Goal: Task Accomplishment & Management: Use online tool/utility

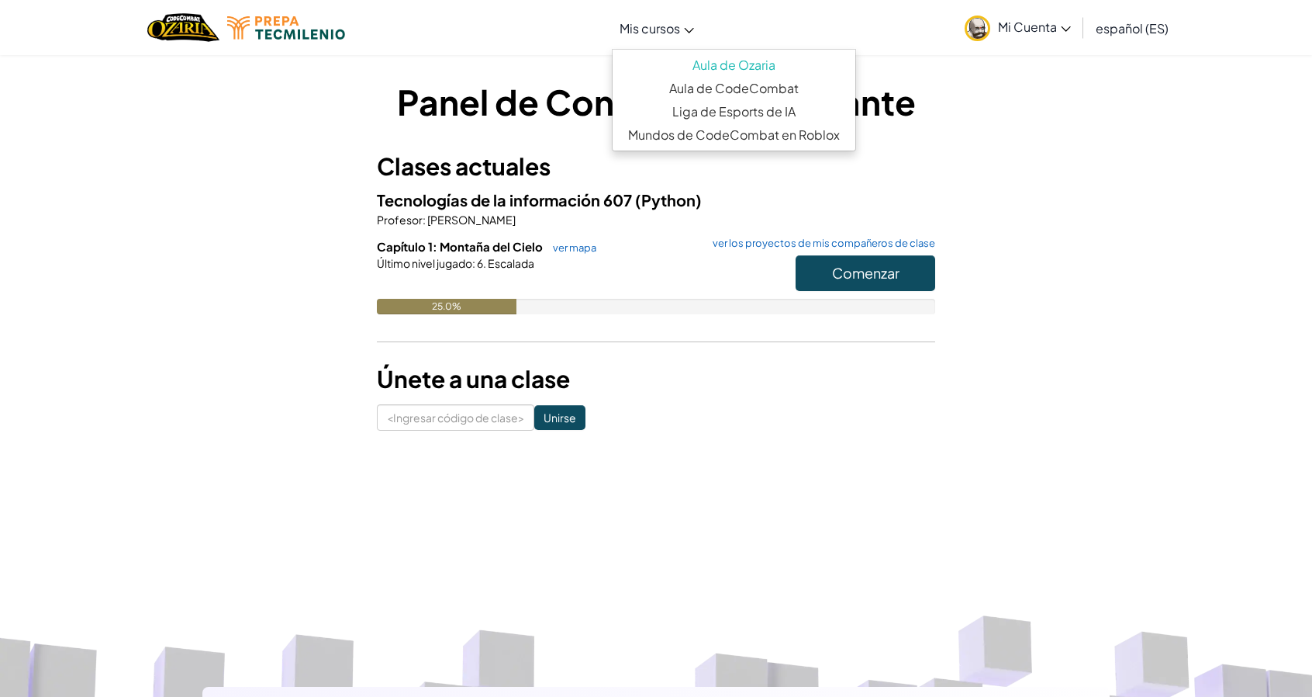
click at [682, 19] on link "Mis cursos" at bounding box center [657, 28] width 90 height 42
click at [785, 95] on link "Aula de CodeCombat" at bounding box center [734, 88] width 243 height 23
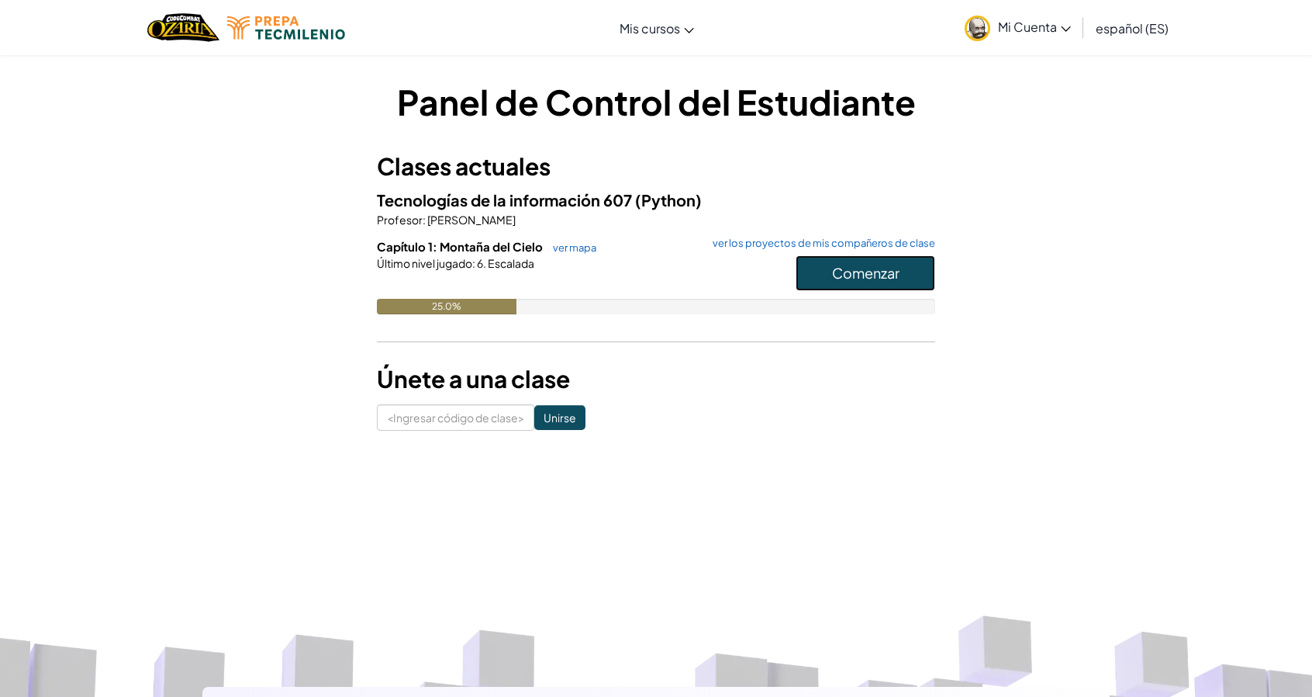
click at [919, 271] on button "Comenzar" at bounding box center [866, 273] width 140 height 36
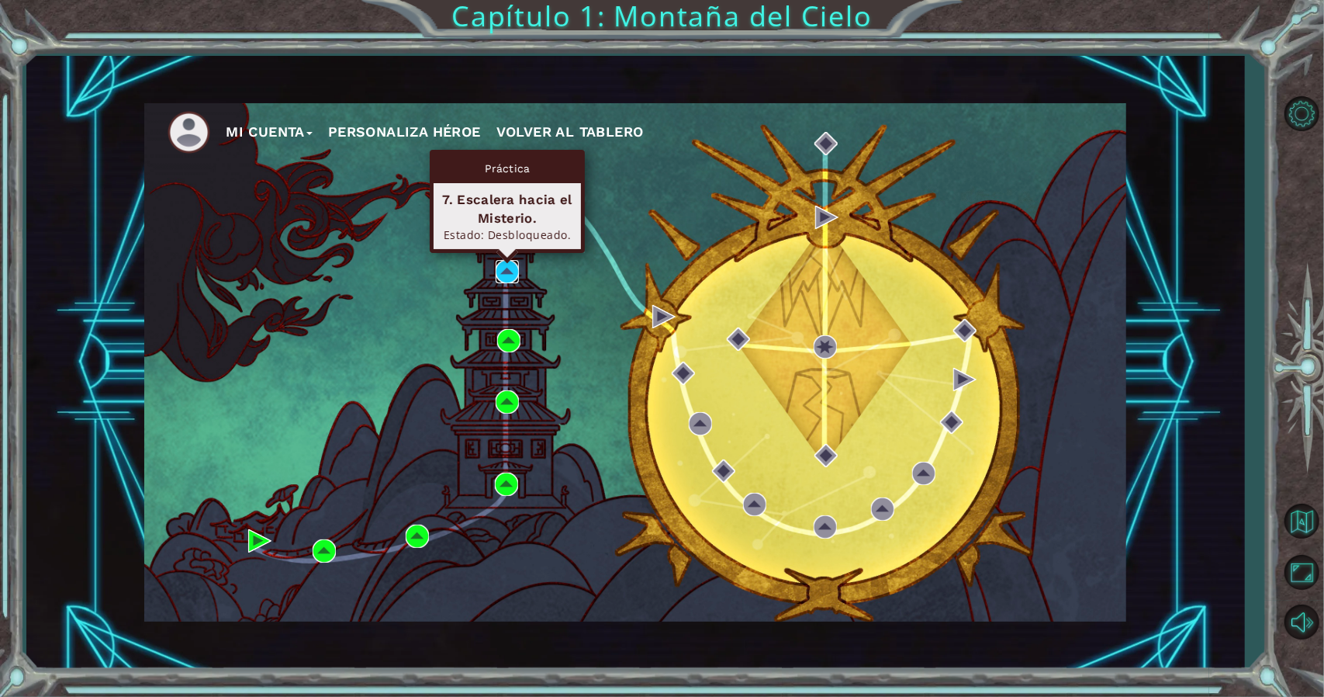
click at [511, 272] on img at bounding box center [507, 271] width 23 height 23
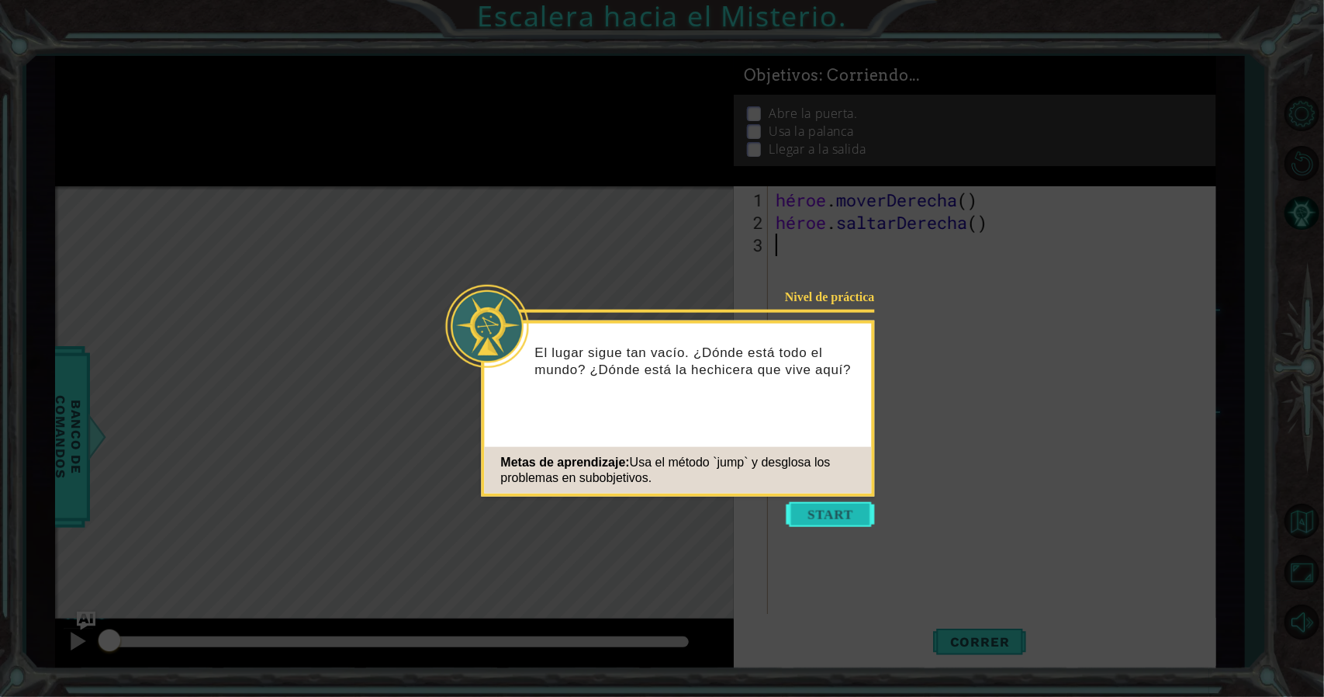
click at [825, 502] on button "Comenzar" at bounding box center [831, 514] width 88 height 25
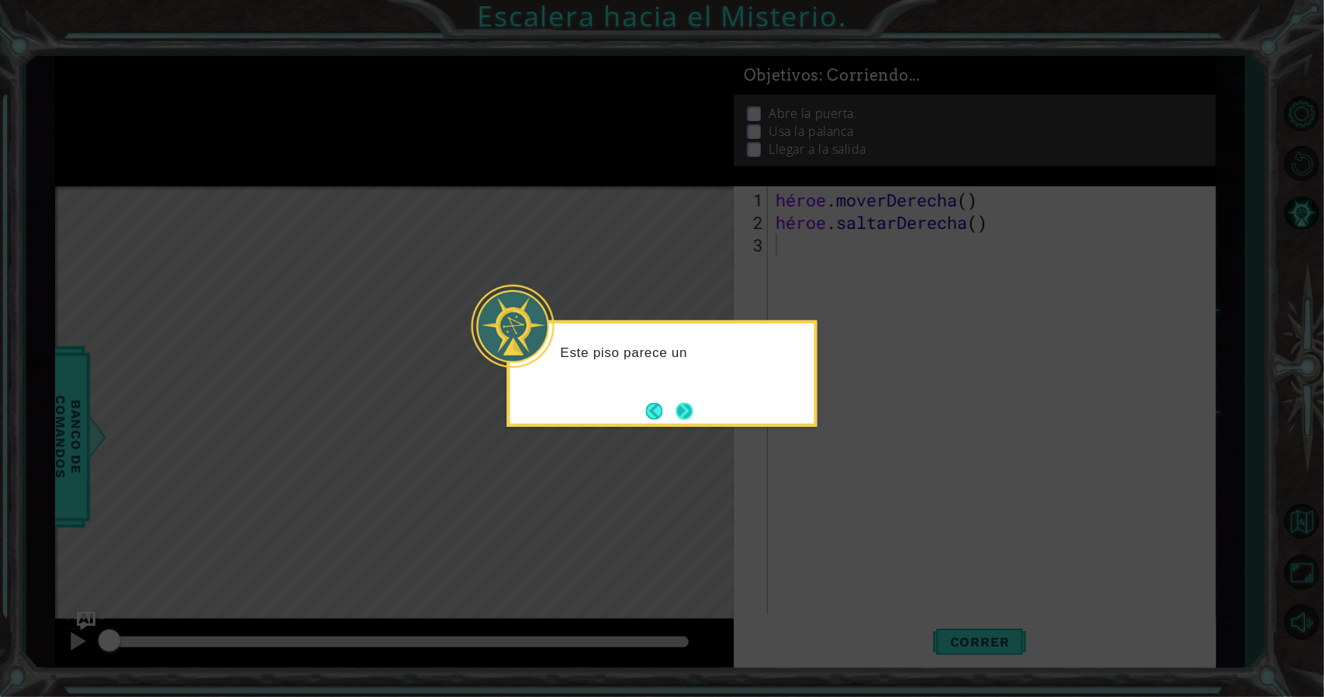
click at [690, 410] on button "Próximo" at bounding box center [685, 411] width 18 height 18
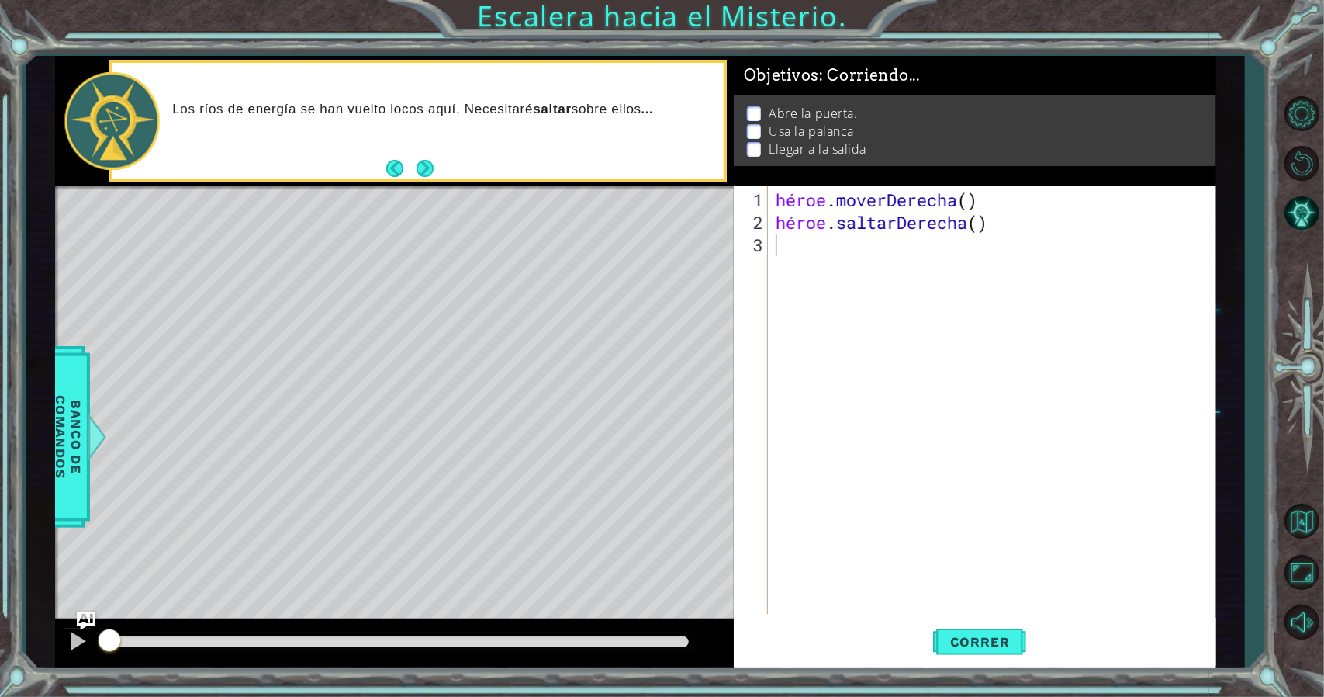
drag, startPoint x: 1211, startPoint y: 63, endPoint x: 1290, endPoint y: 57, distance: 79.3
click at [1240, 61] on div "1 ההההההההההההההההההההההההההההההההההההההההההההההההההההההההההההההההההההההההההההה…" at bounding box center [635, 362] width 1218 height 613
click at [979, 238] on div "hero . moveRight ( ) hero . jumpRight ( )" at bounding box center [996, 424] width 447 height 472
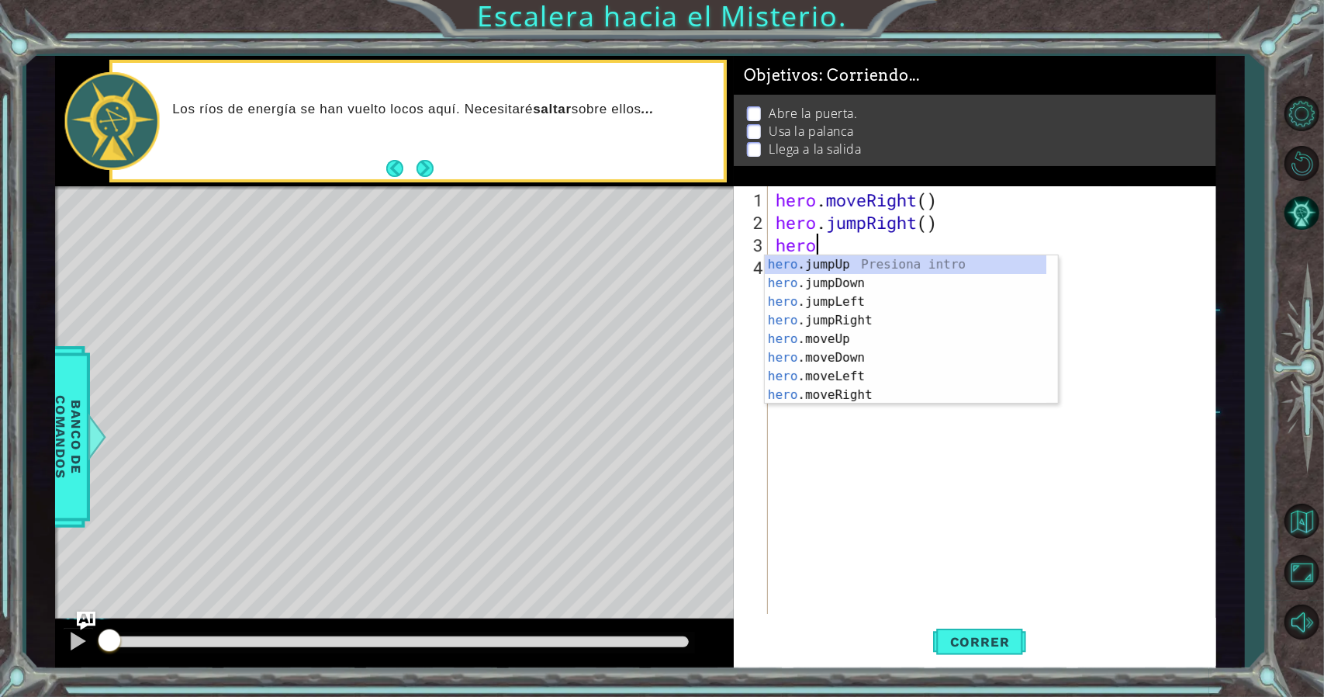
scroll to position [0, 2]
type textarea "hero."
click at [426, 165] on button "Next" at bounding box center [425, 168] width 17 height 17
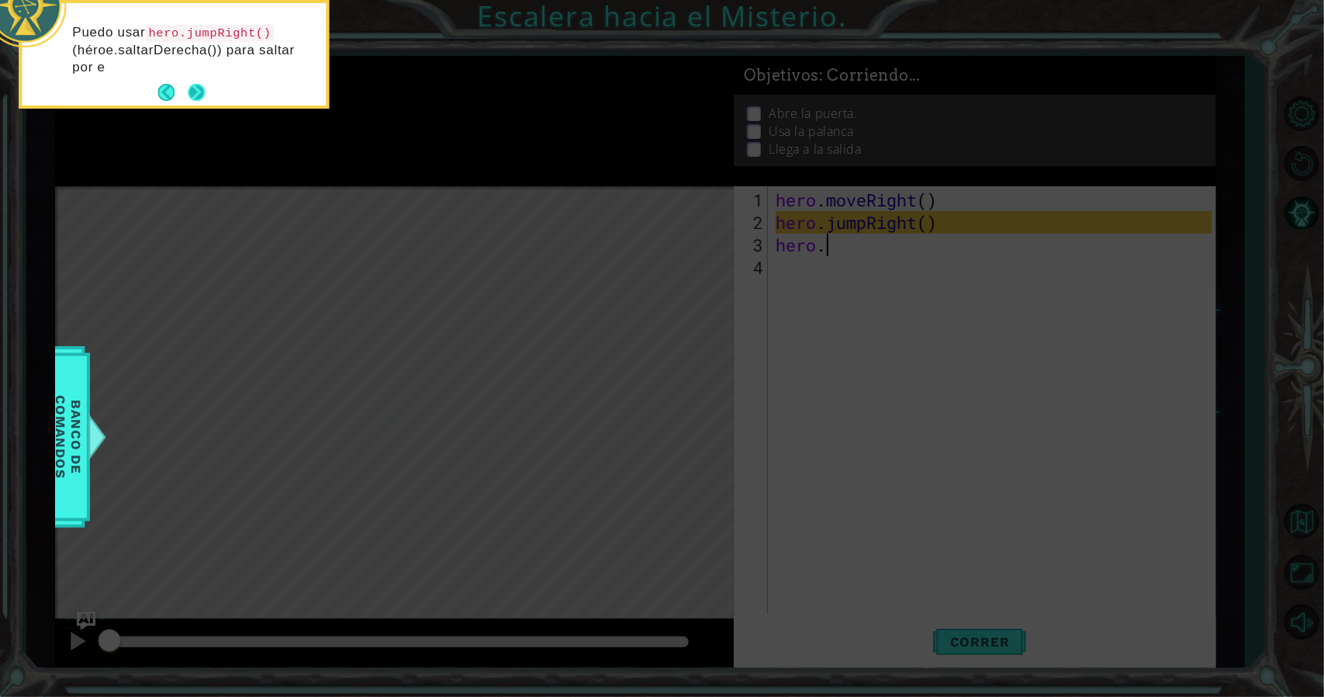
click at [202, 88] on button "Next" at bounding box center [196, 92] width 17 height 17
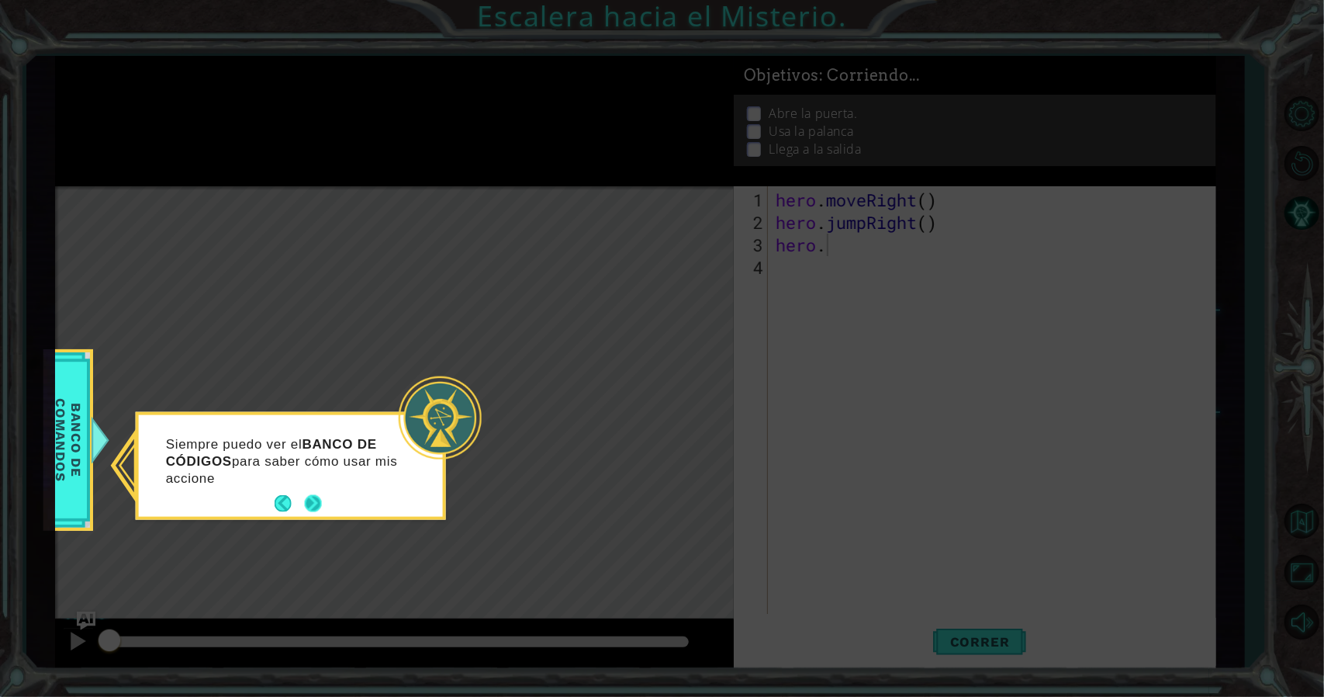
click at [320, 496] on button "Next" at bounding box center [313, 503] width 17 height 17
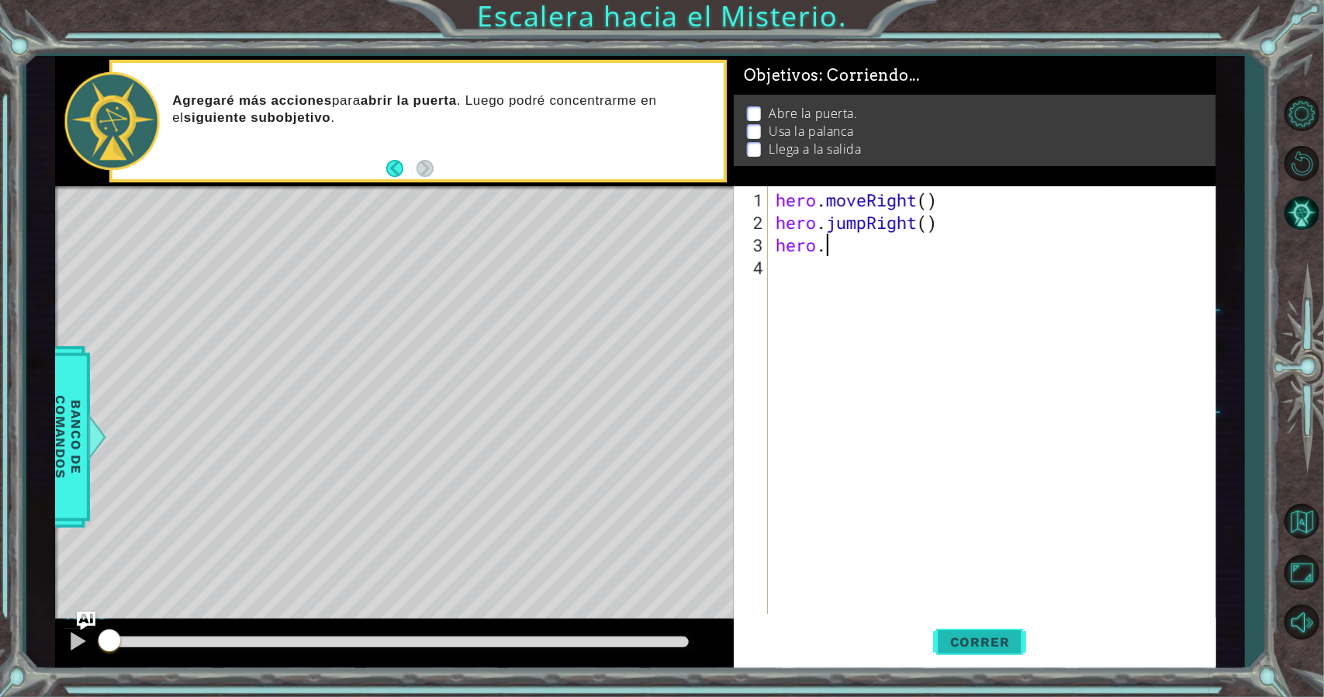
click at [966, 649] on button "Correr" at bounding box center [979, 641] width 93 height 48
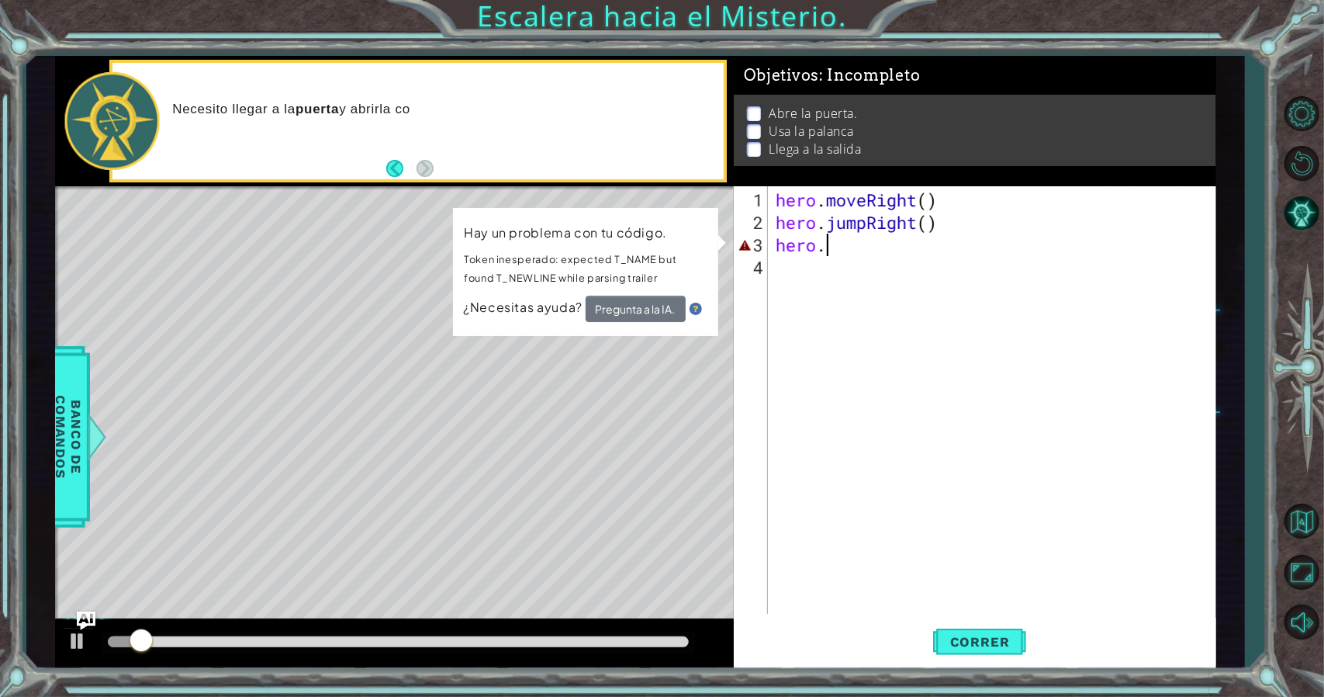
click at [870, 256] on div "hero . moveRight ( ) hero . jumpRight ( ) hero ." at bounding box center [996, 424] width 447 height 472
click at [873, 254] on div "hero . moveRight ( ) hero . jumpRight ( ) hero ." at bounding box center [996, 424] width 447 height 472
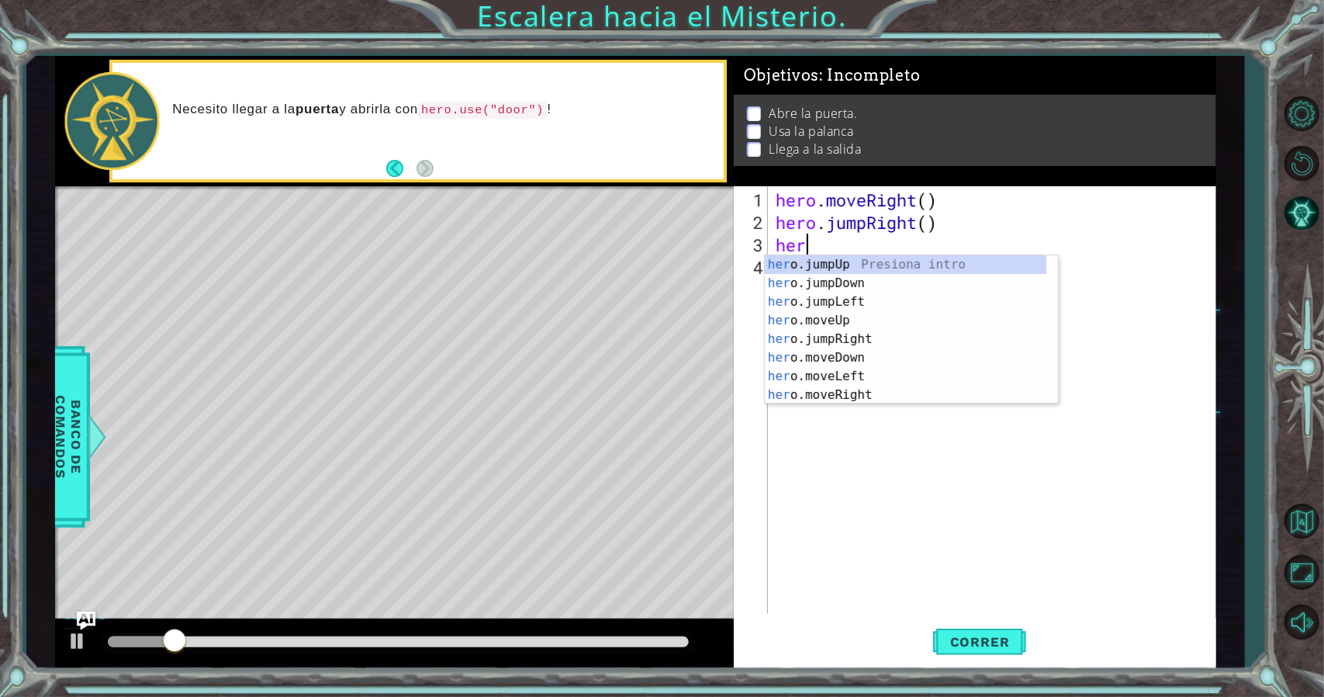
type textarea "h"
type textarea "hero.jumpRight()"
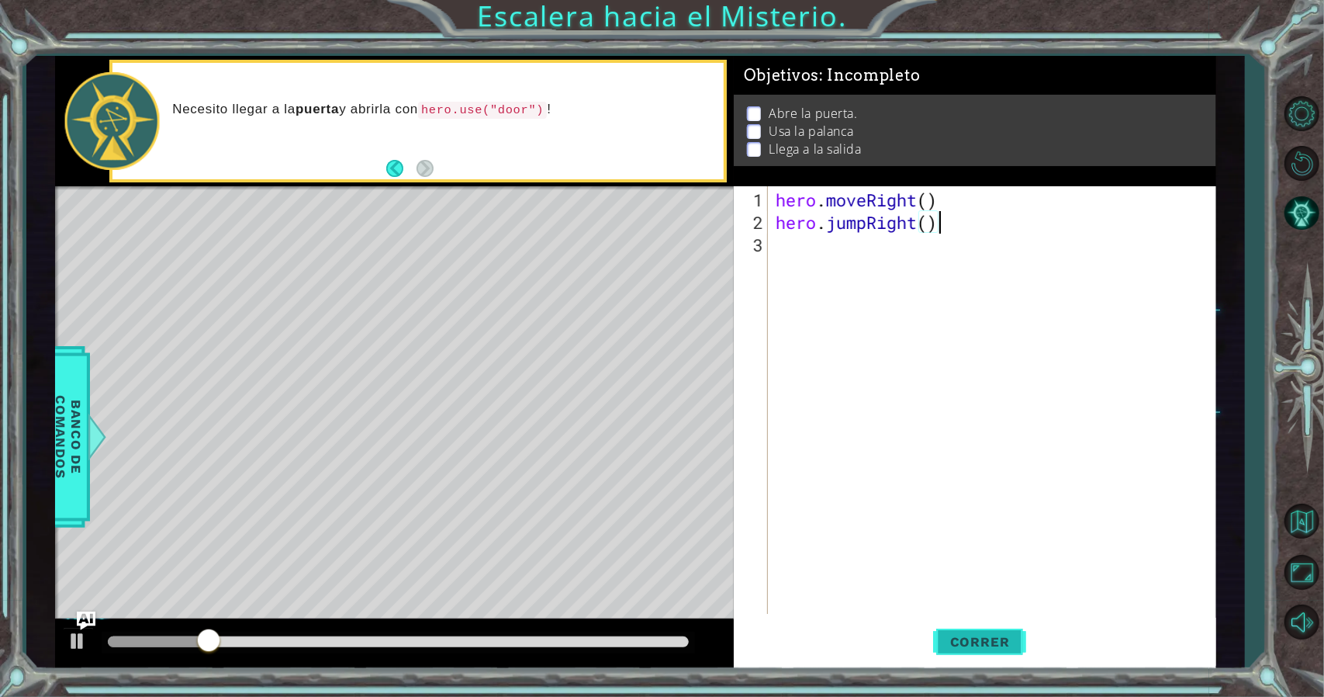
click at [993, 642] on span "Correr" at bounding box center [980, 642] width 91 height 16
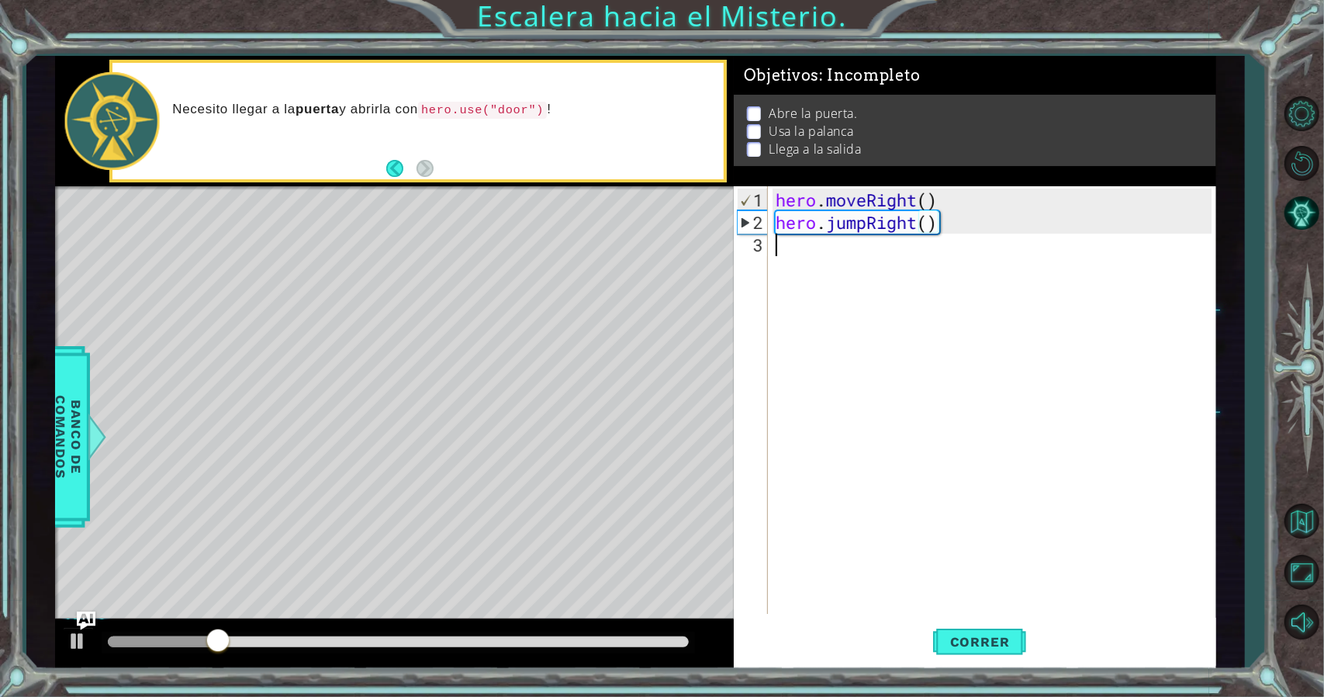
click at [833, 263] on div "hero . moveRight ( ) hero . jumpRight ( )" at bounding box center [996, 424] width 447 height 472
type textarea "hero.moveRight()"
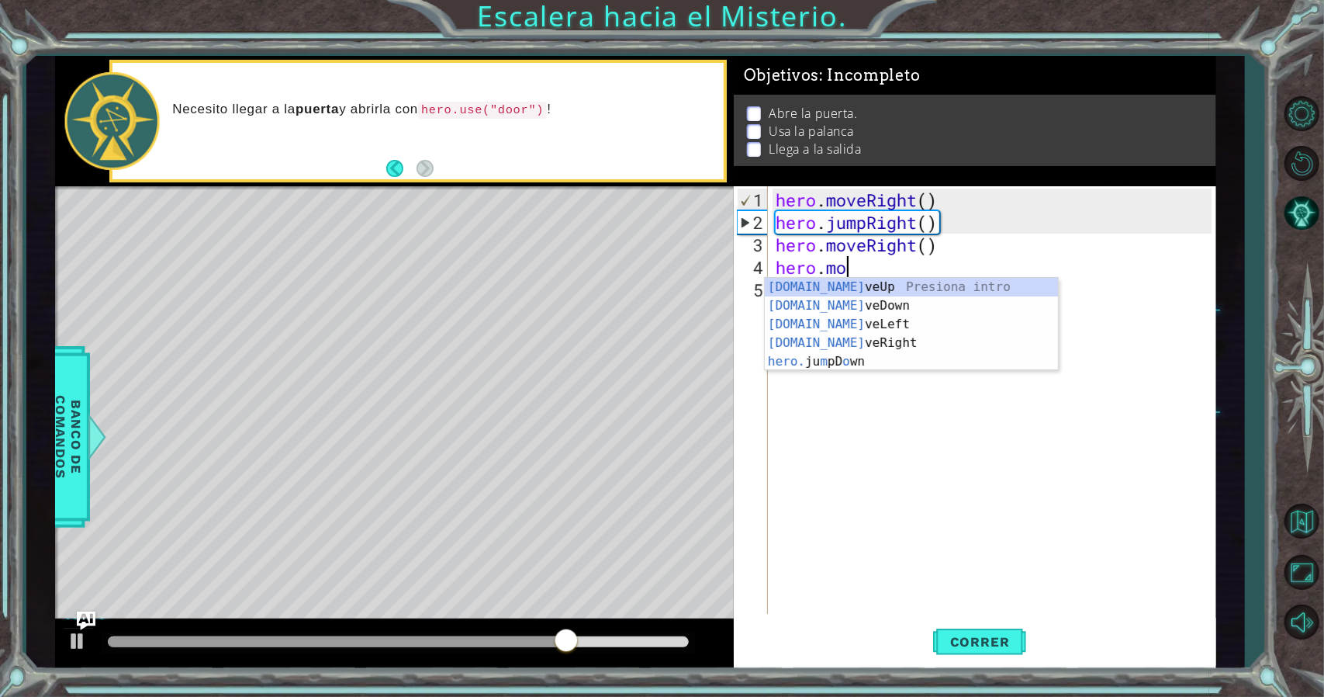
scroll to position [0, 2]
type textarea "hero.moveUp(1)"
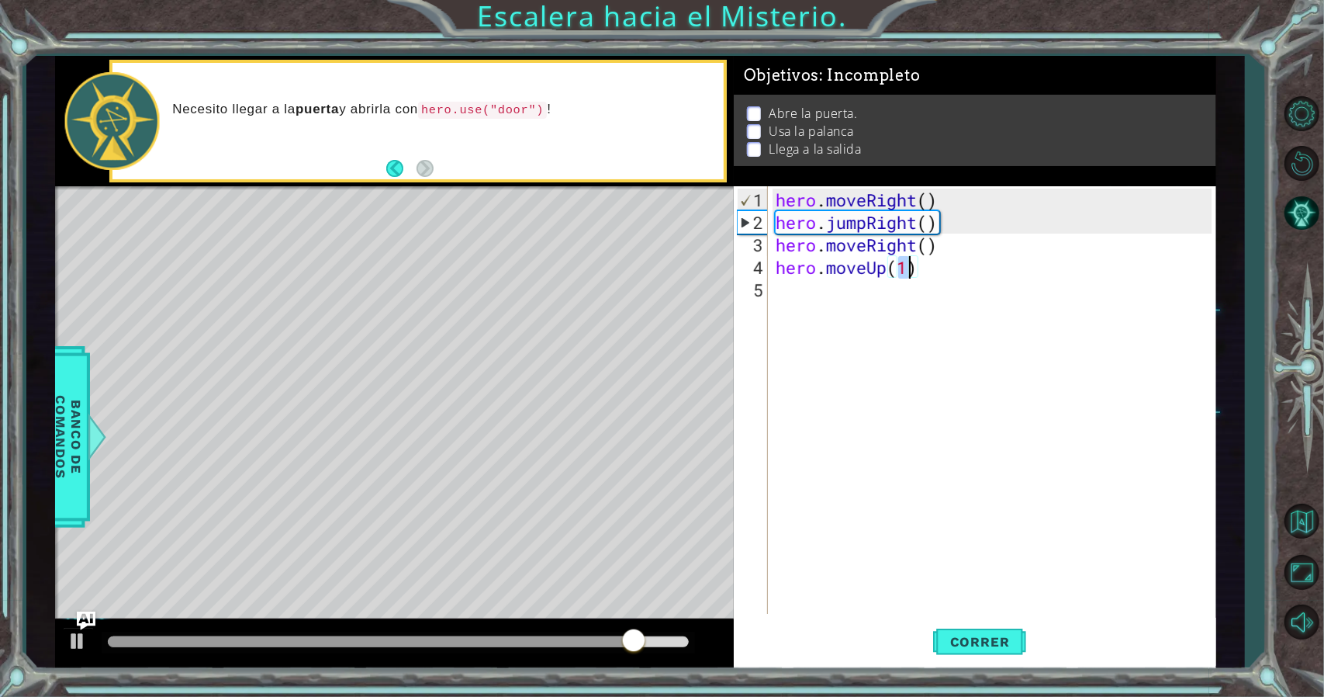
click at [944, 299] on div "hero . moveRight ( ) hero . jumpRight ( ) hero . moveRight ( ) hero . moveUp ( …" at bounding box center [996, 424] width 447 height 472
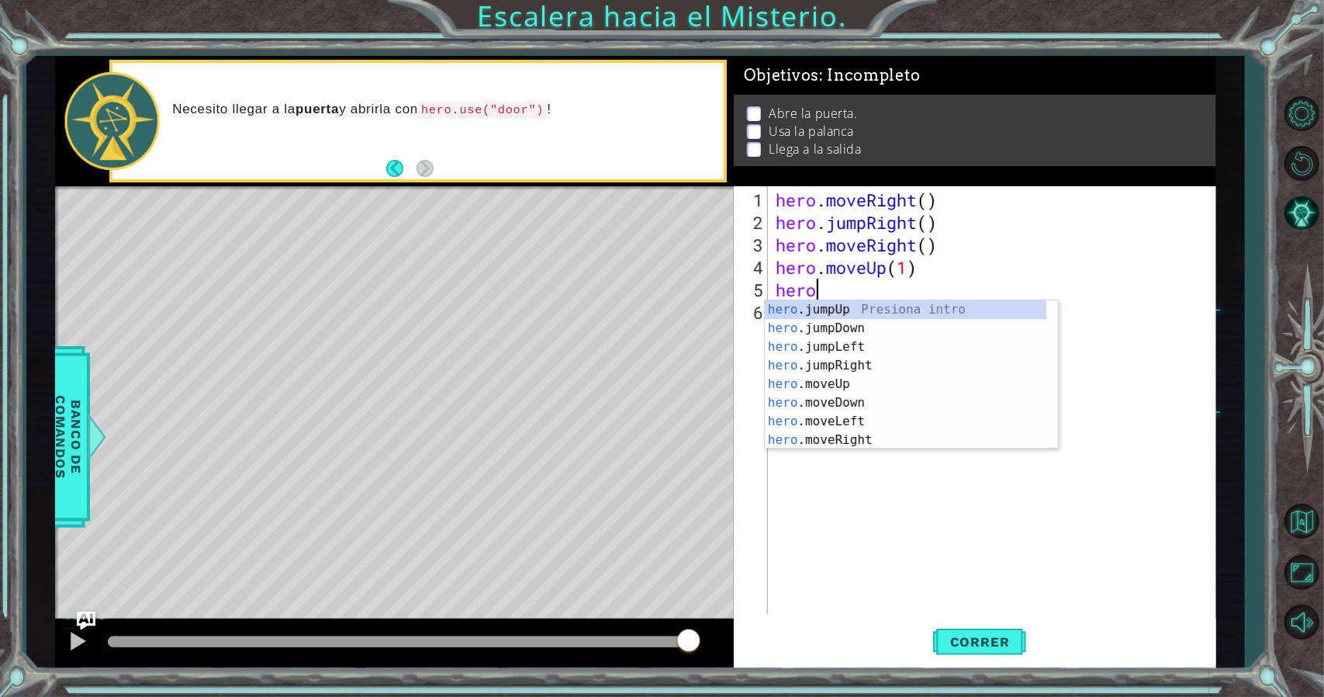
scroll to position [0, 2]
click at [79, 436] on span "Banco de comandos" at bounding box center [68, 436] width 40 height 161
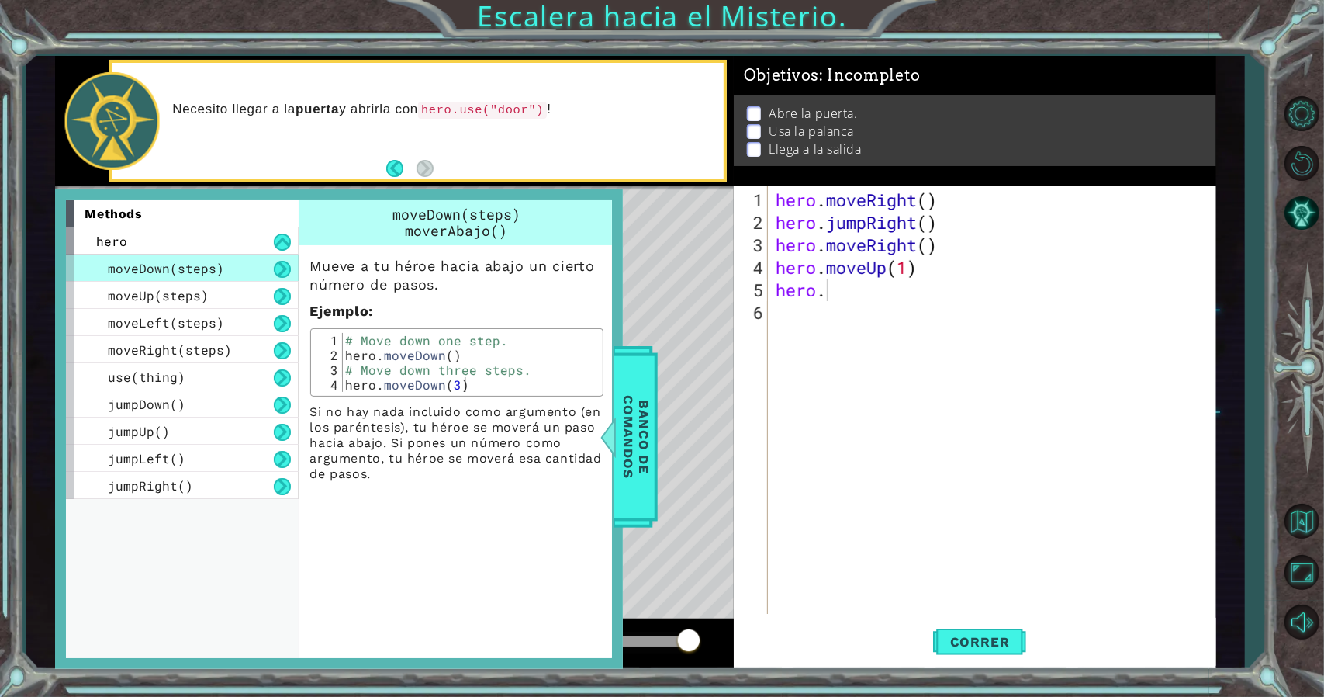
click at [856, 292] on div "hero . moveRight ( ) hero . jumpRight ( ) hero . moveRight ( ) hero . moveUp ( …" at bounding box center [996, 424] width 447 height 472
type textarea "hero.use("door")"
click at [819, 327] on div "hero . moveRight ( ) hero . jumpRight ( ) hero . moveRight ( ) hero . moveUp ( …" at bounding box center [996, 424] width 447 height 472
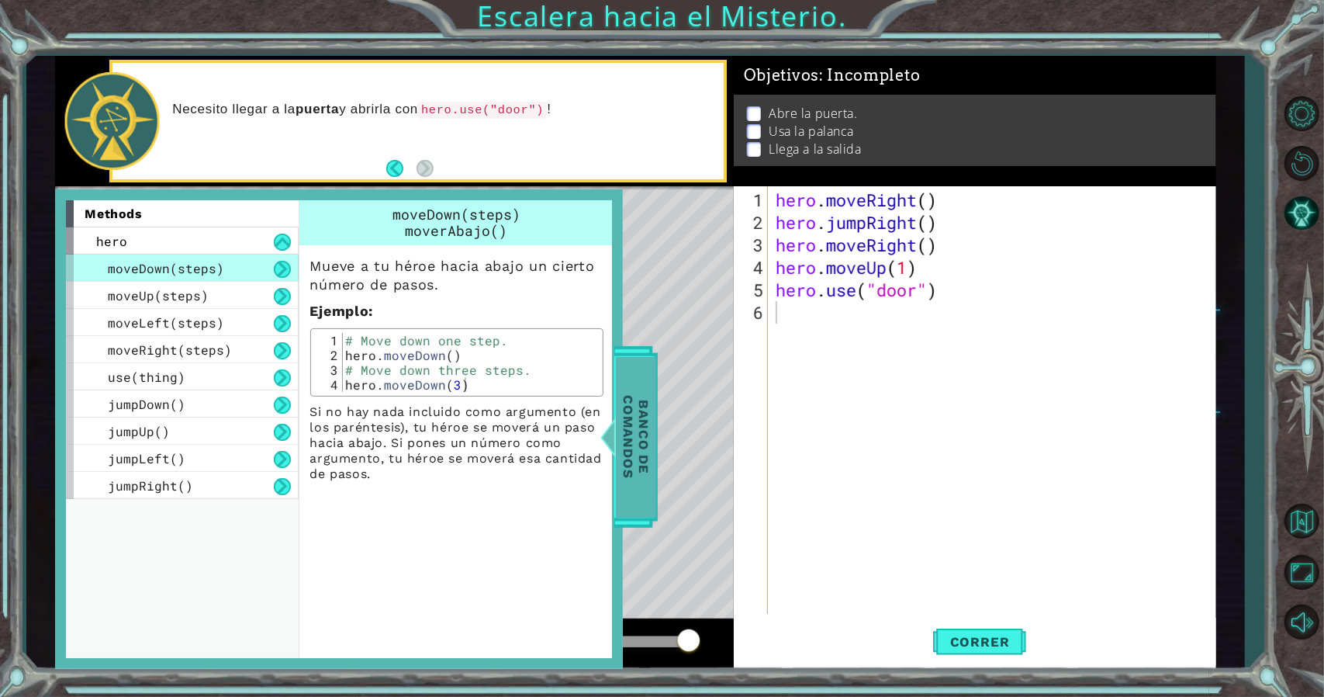
click at [638, 460] on span "Banco de comandos" at bounding box center [636, 436] width 40 height 161
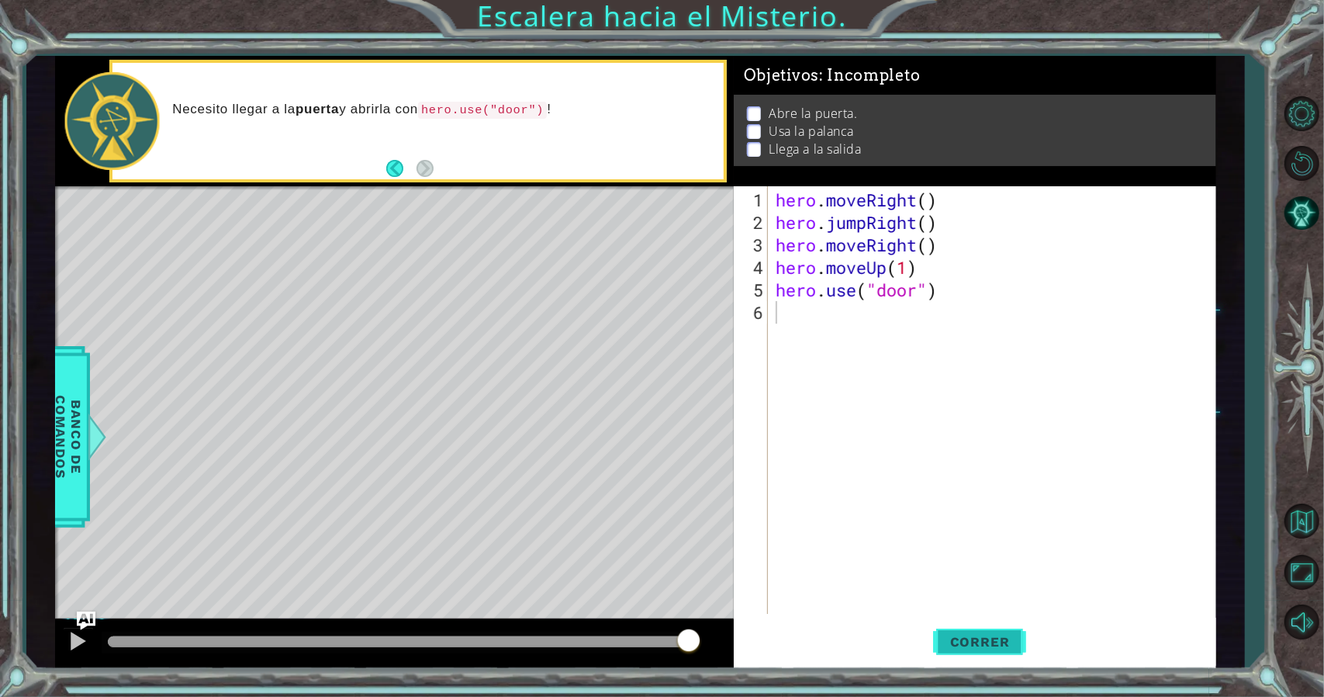
click at [962, 649] on button "Correr" at bounding box center [979, 641] width 93 height 48
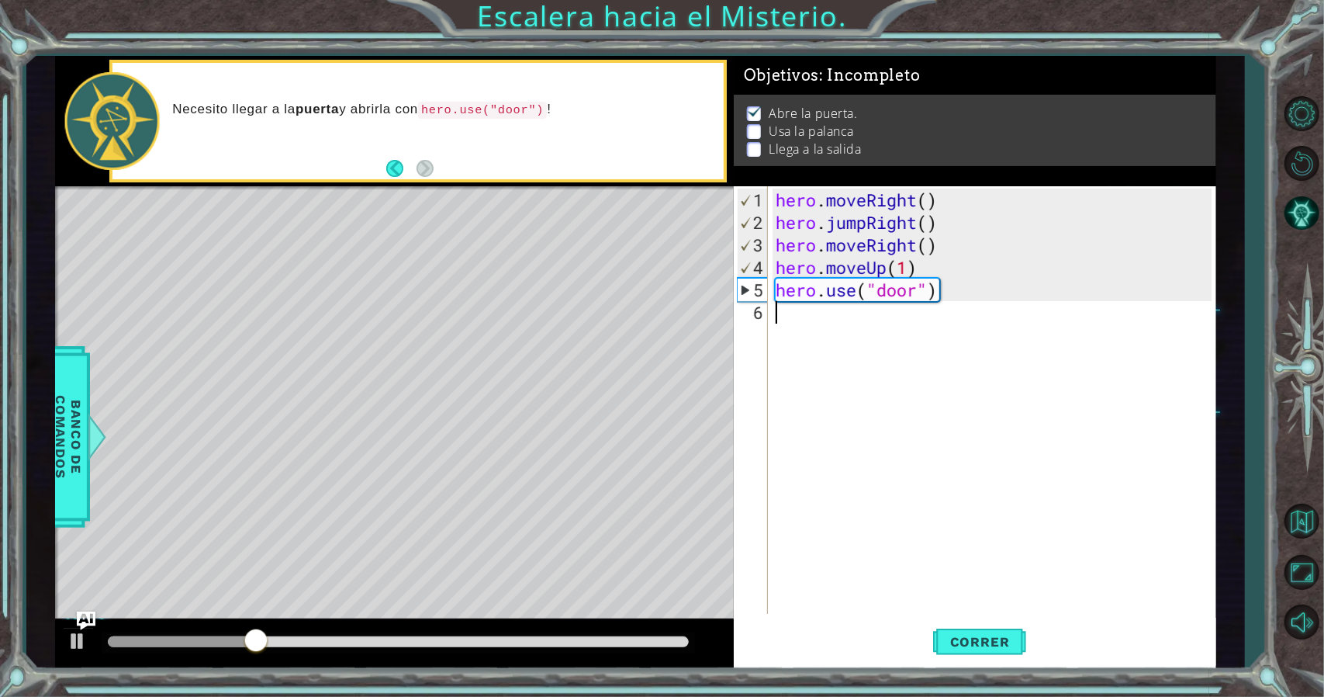
click at [814, 327] on div "hero . moveRight ( ) hero . jumpRight ( ) hero . moveRight ( ) hero . moveUp ( …" at bounding box center [996, 424] width 447 height 472
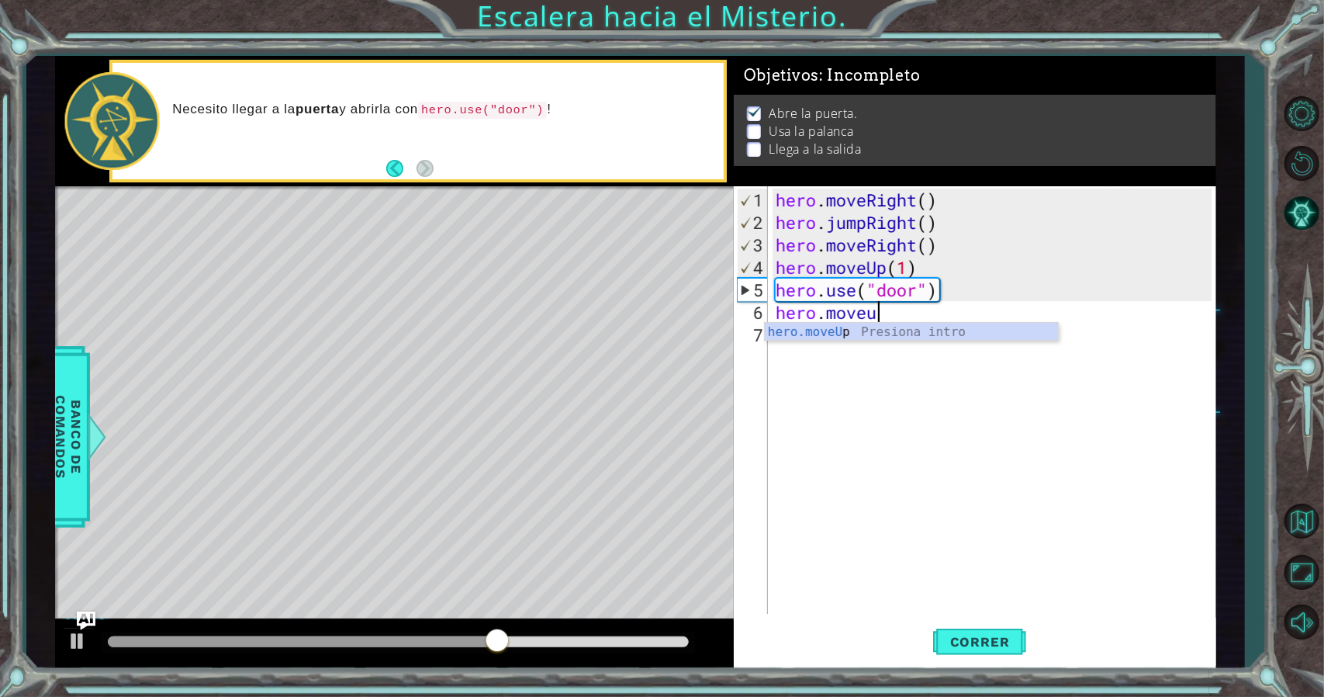
scroll to position [0, 3]
click at [827, 331] on div "hero.move Up Presiona intro hero.move Down Presiona intro hero.move Left Presio…" at bounding box center [912, 379] width 294 height 112
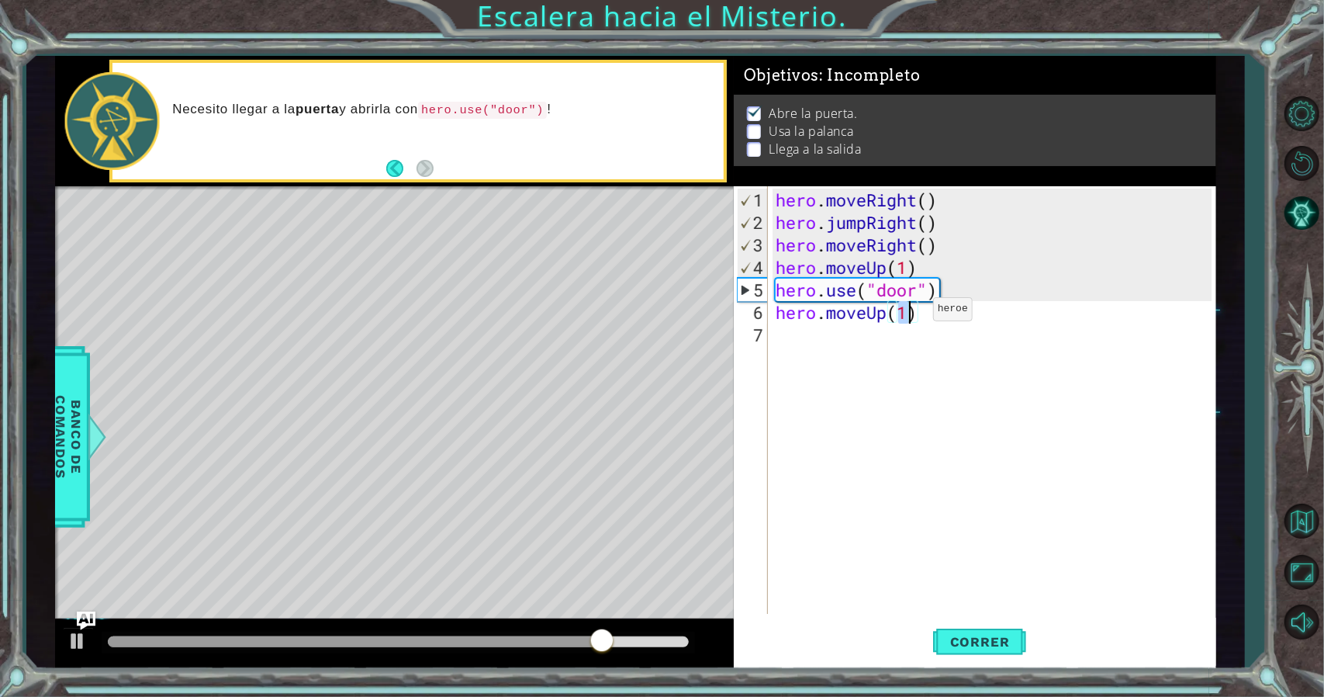
type textarea "hero.moveUp(2)"
click at [844, 350] on div "hero . moveRight ( ) hero . jumpRight ( ) hero . moveRight ( ) hero . moveUp ( …" at bounding box center [996, 424] width 447 height 472
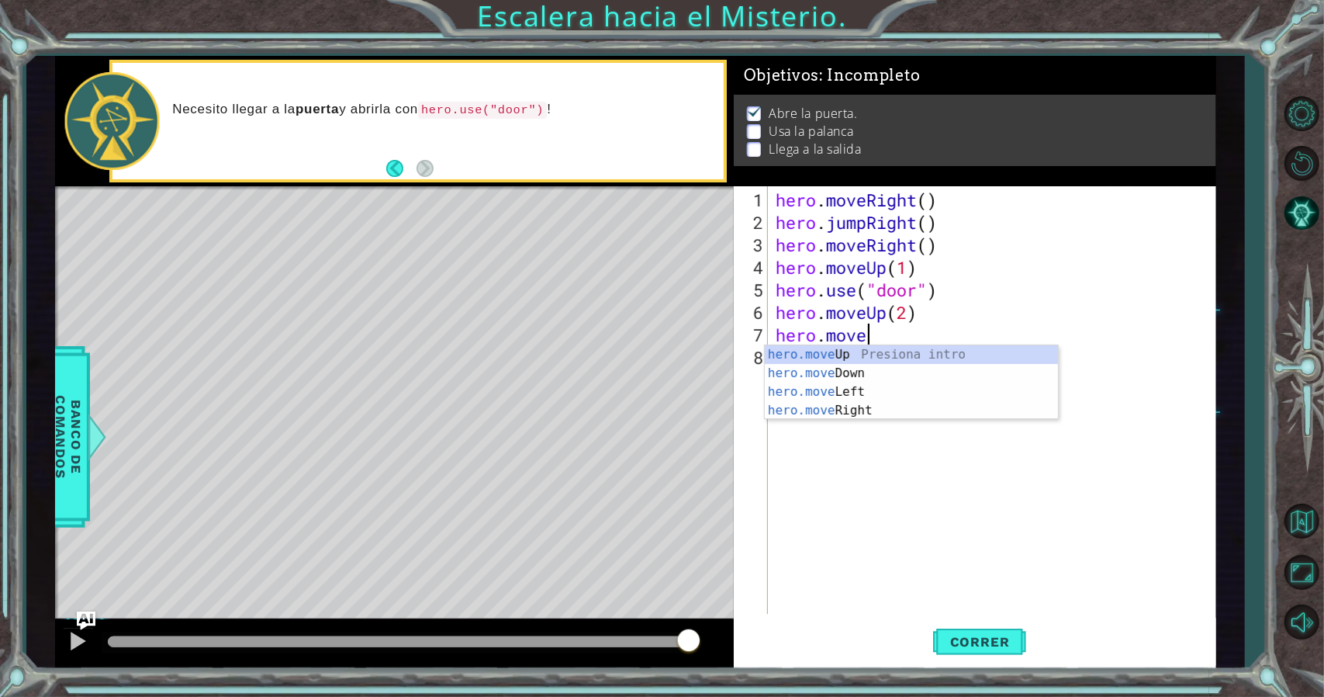
scroll to position [0, 3]
click at [856, 394] on div "hero.move Up Presiona intro hero.move Down Presiona intro hero.move Left Presio…" at bounding box center [912, 401] width 294 height 112
type textarea "hero.moveLeft(1)"
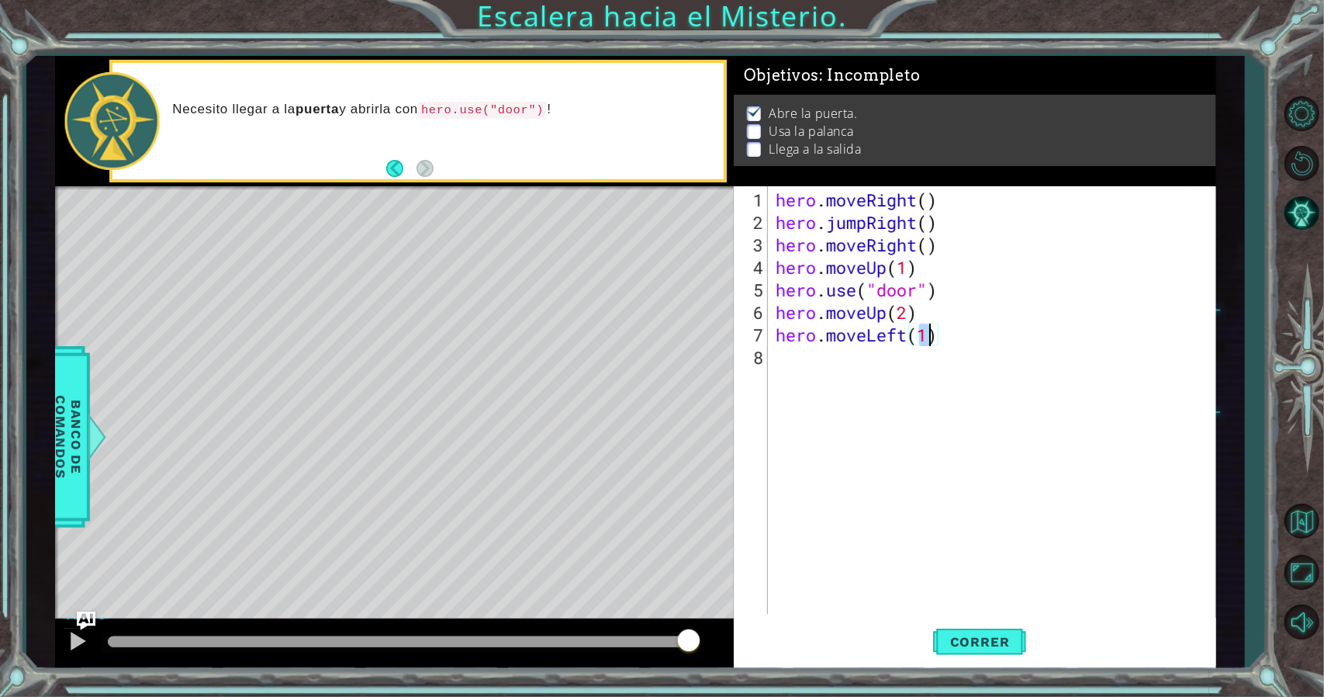
click at [854, 365] on div "hero . moveRight ( ) hero . jumpRight ( ) hero . moveRight ( ) hero . moveUp ( …" at bounding box center [996, 424] width 447 height 472
click at [970, 645] on span "Correr" at bounding box center [980, 642] width 91 height 16
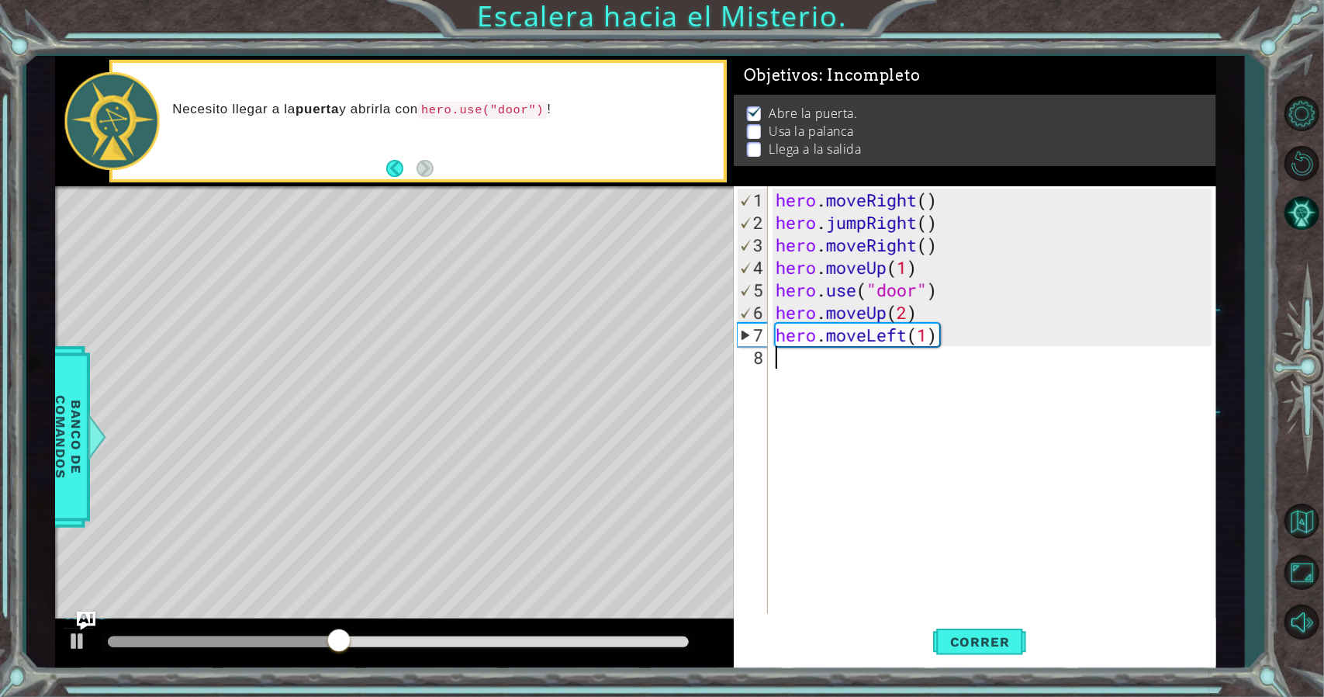
click at [832, 368] on div "hero . moveRight ( ) hero . jumpRight ( ) hero . moveRight ( ) hero . moveUp ( …" at bounding box center [996, 424] width 447 height 472
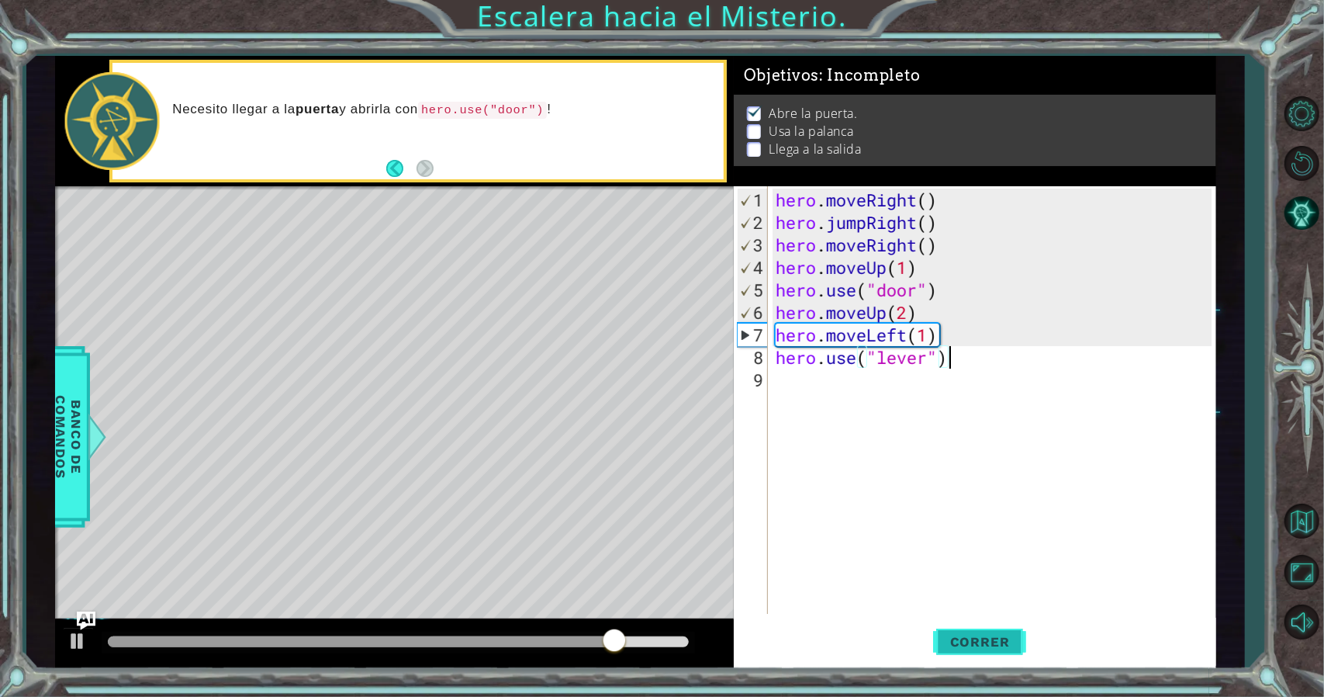
type textarea "hero.use("lever")"
click at [980, 635] on span "Correr" at bounding box center [980, 642] width 91 height 16
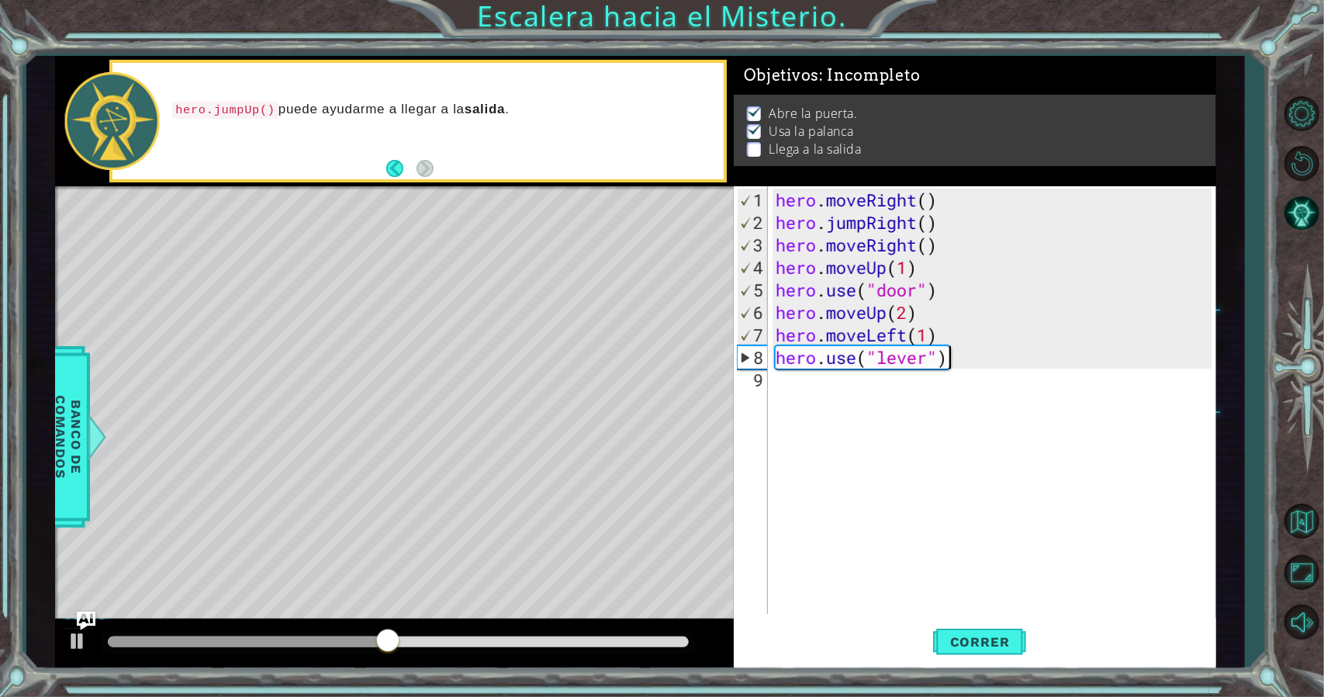
click at [808, 391] on div "hero . moveRight ( ) hero . jumpRight ( ) hero . moveRight ( ) hero . moveUp ( …" at bounding box center [996, 424] width 447 height 472
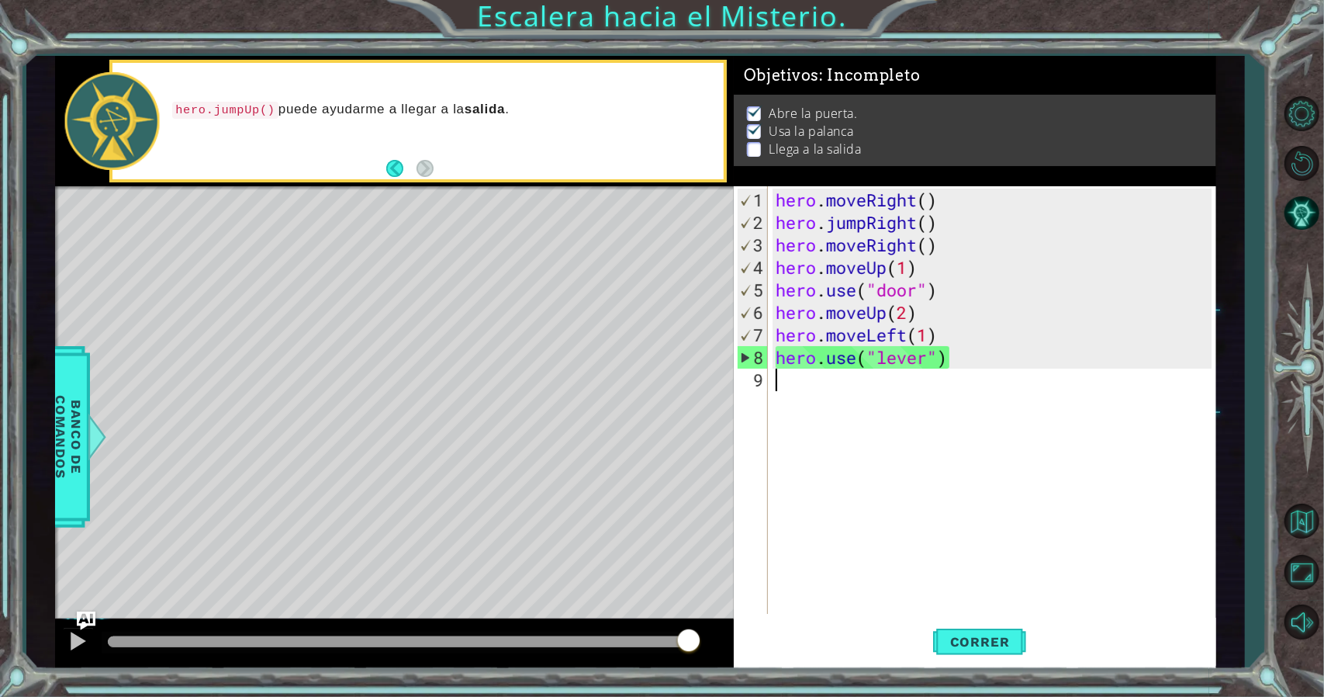
drag, startPoint x: 506, startPoint y: 647, endPoint x: 742, endPoint y: 634, distance: 236.2
click at [725, 637] on div at bounding box center [394, 644] width 679 height 50
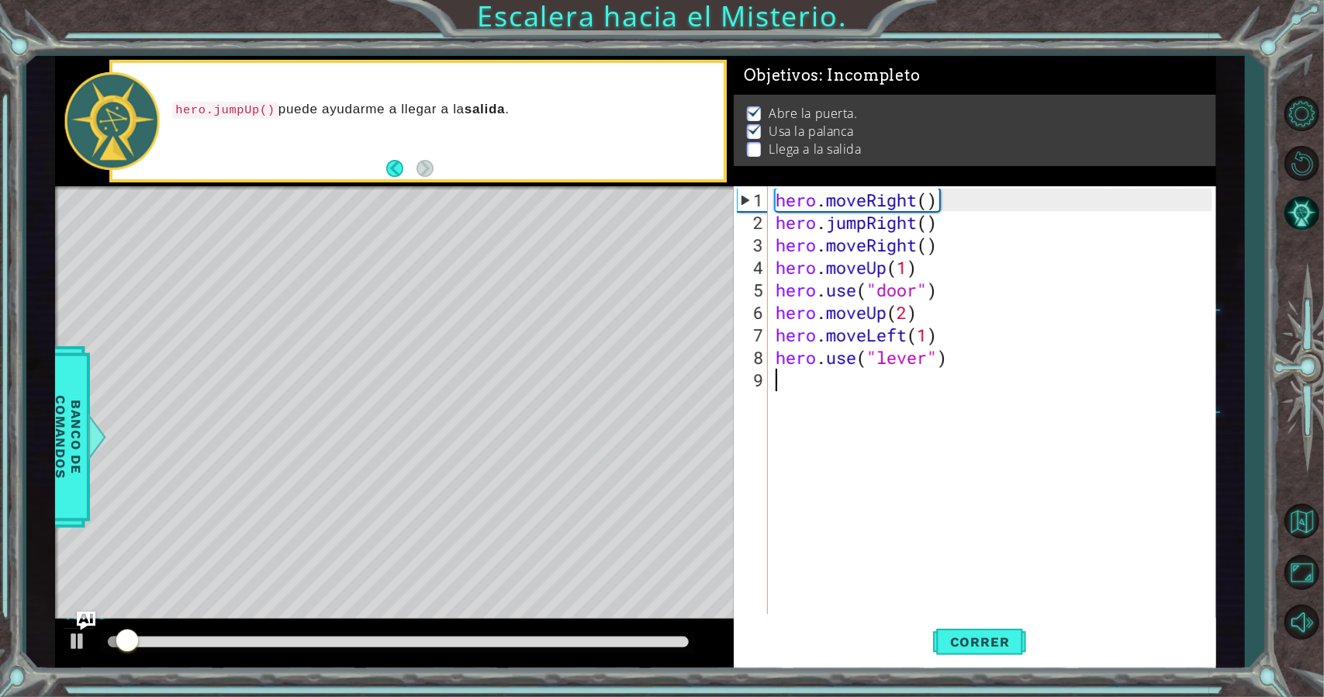
click at [853, 395] on div "hero . moveRight ( ) hero . jumpRight ( ) hero . moveRight ( ) hero . moveUp ( …" at bounding box center [996, 424] width 447 height 472
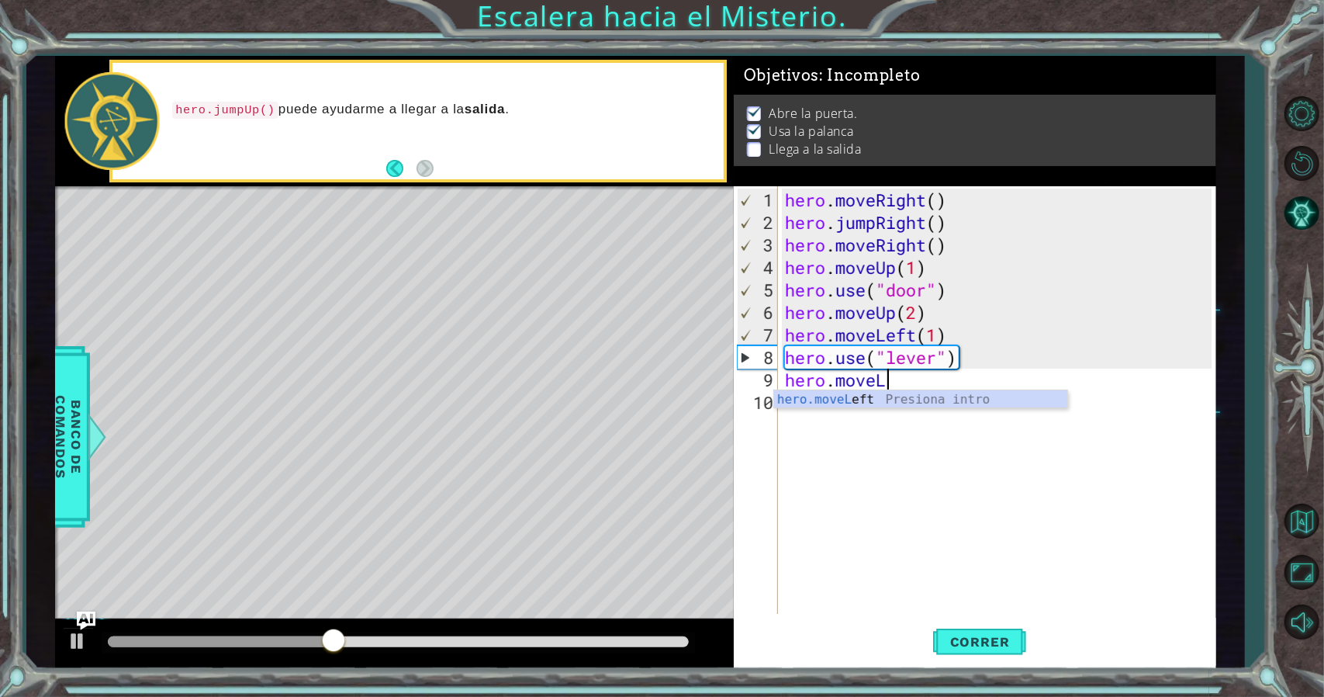
scroll to position [0, 4]
click at [877, 403] on div "hero.moveL eft Presiona intro" at bounding box center [921, 418] width 294 height 56
type textarea "hero.moveLeft(2)"
click at [887, 417] on div "hero . moveRight ( ) hero . jumpRight ( ) hero . moveRight ( ) hero . moveUp ( …" at bounding box center [1000, 424] width 437 height 472
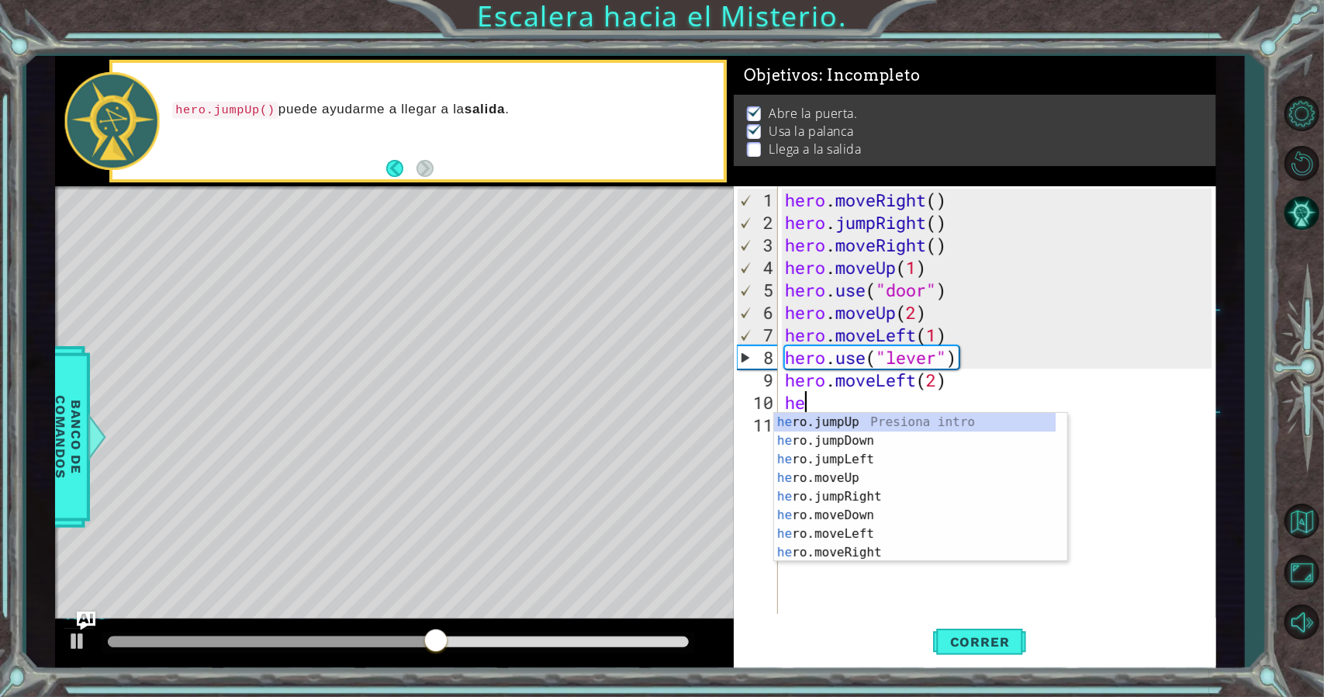
scroll to position [0, 0]
type textarea "hero"
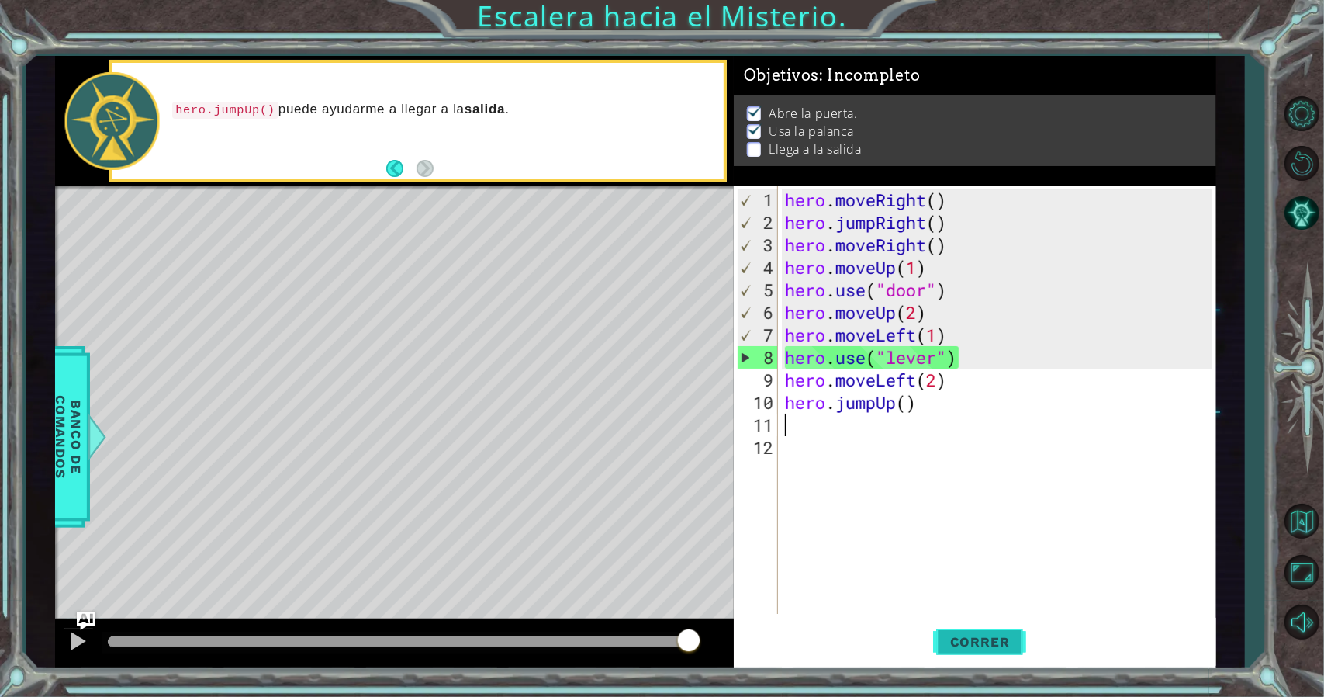
click at [976, 635] on span "Correr" at bounding box center [980, 642] width 91 height 16
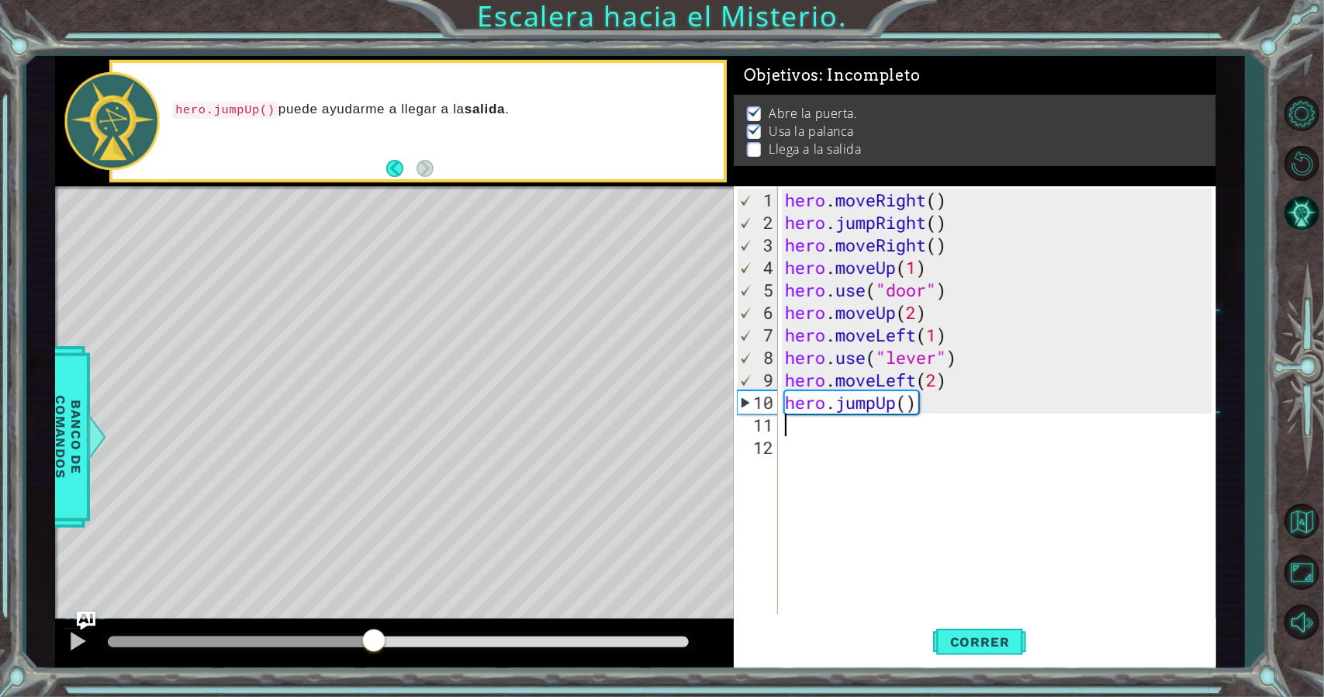
drag, startPoint x: 175, startPoint y: 648, endPoint x: 375, endPoint y: 655, distance: 200.3
click at [375, 657] on div at bounding box center [394, 644] width 679 height 50
click at [842, 462] on div "hero . moveRight ( ) hero . jumpRight ( ) hero . moveRight ( ) hero . moveUp ( …" at bounding box center [1000, 424] width 437 height 472
click at [837, 435] on div "hero . moveRight ( ) hero . jumpRight ( ) hero . moveRight ( ) hero . moveUp ( …" at bounding box center [1000, 424] width 437 height 472
click at [837, 427] on div "hero . moveRight ( ) hero . jumpRight ( ) hero . moveRight ( ) hero . moveUp ( …" at bounding box center [1000, 424] width 437 height 472
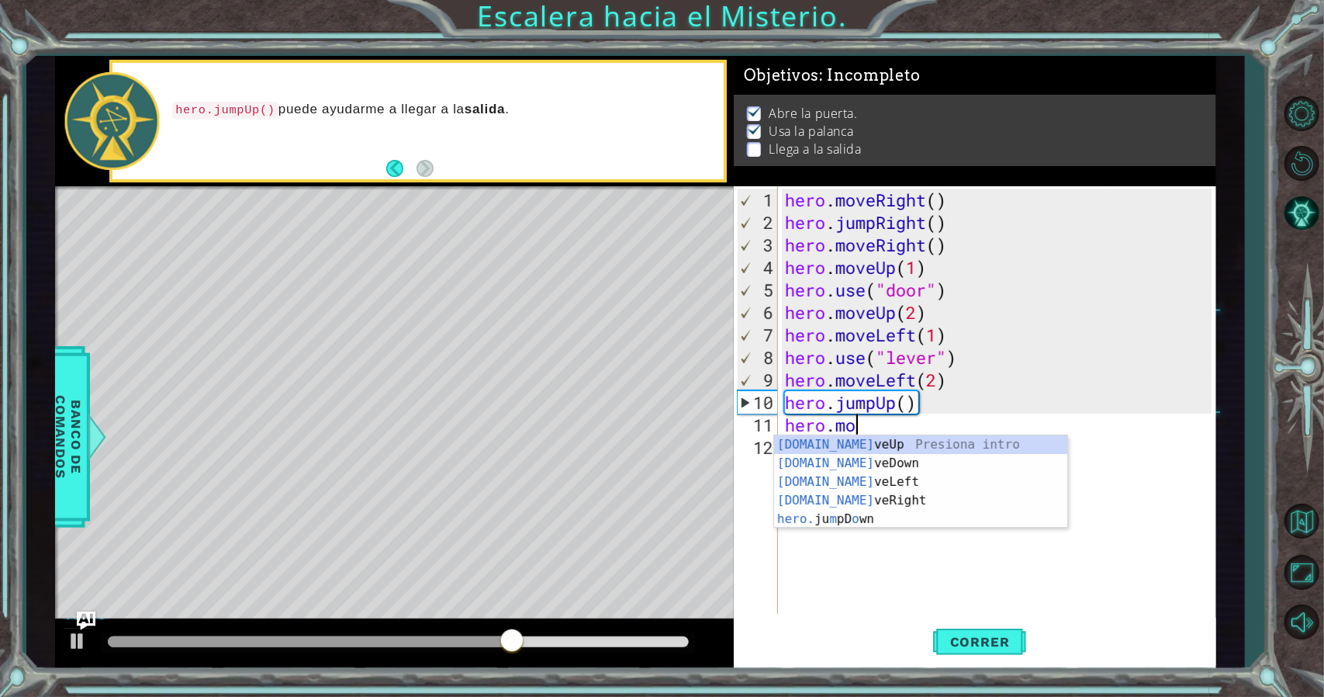
scroll to position [0, 3]
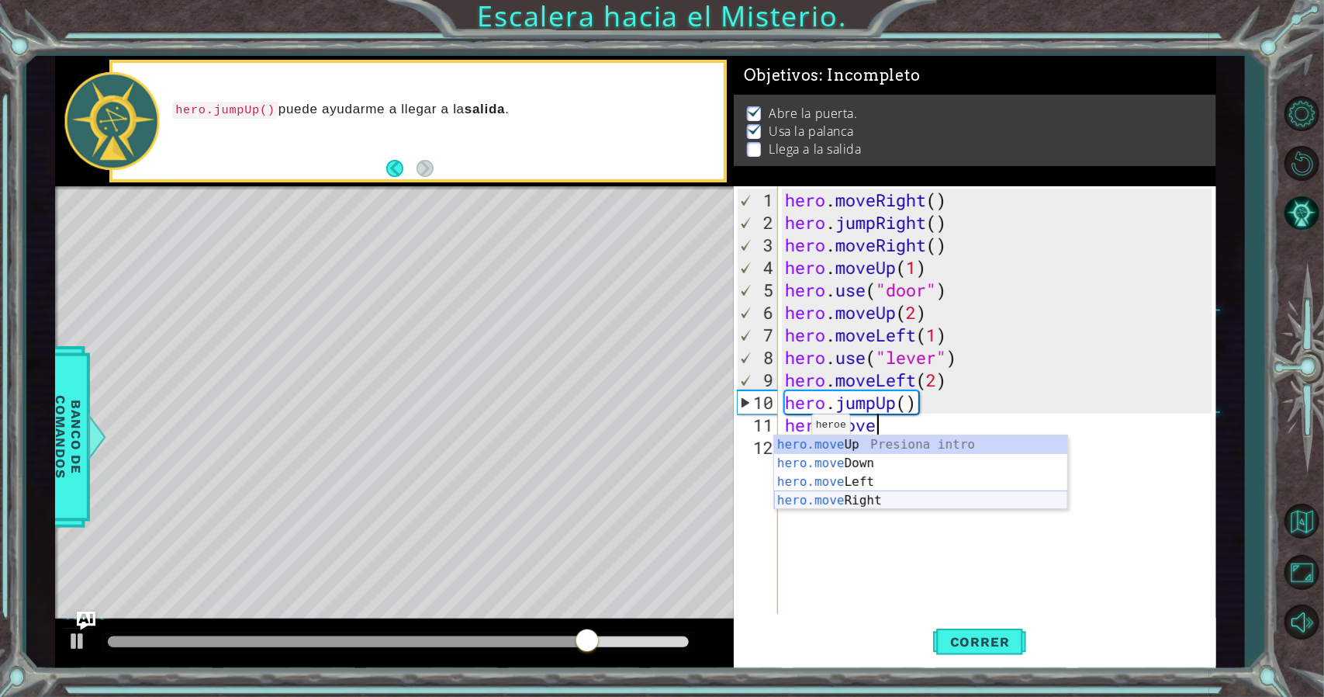
click at [827, 494] on div "hero.move Up Presiona intro hero.move Down Presiona intro hero.move Left Presio…" at bounding box center [921, 491] width 294 height 112
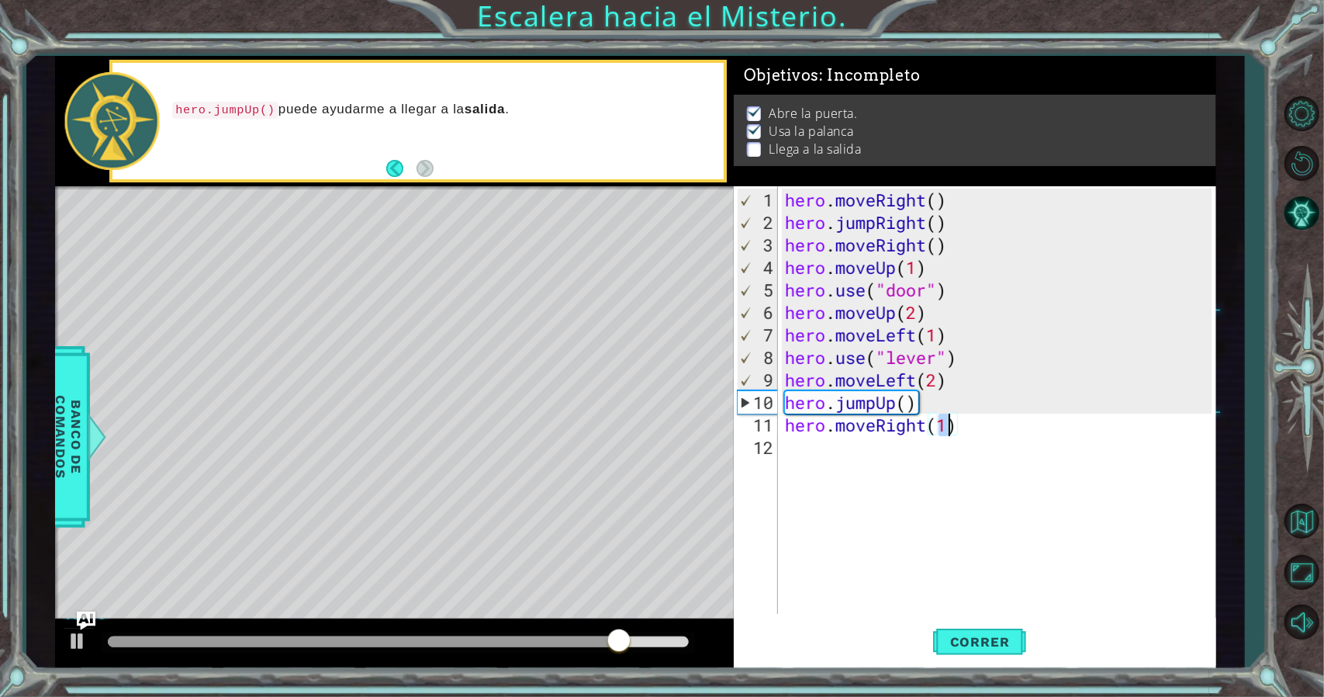
type textarea "hero.moveRight(2)"
click at [830, 448] on div "hero . moveRight ( ) hero . jumpRight ( ) hero . moveRight ( ) hero . moveUp ( …" at bounding box center [1000, 424] width 437 height 472
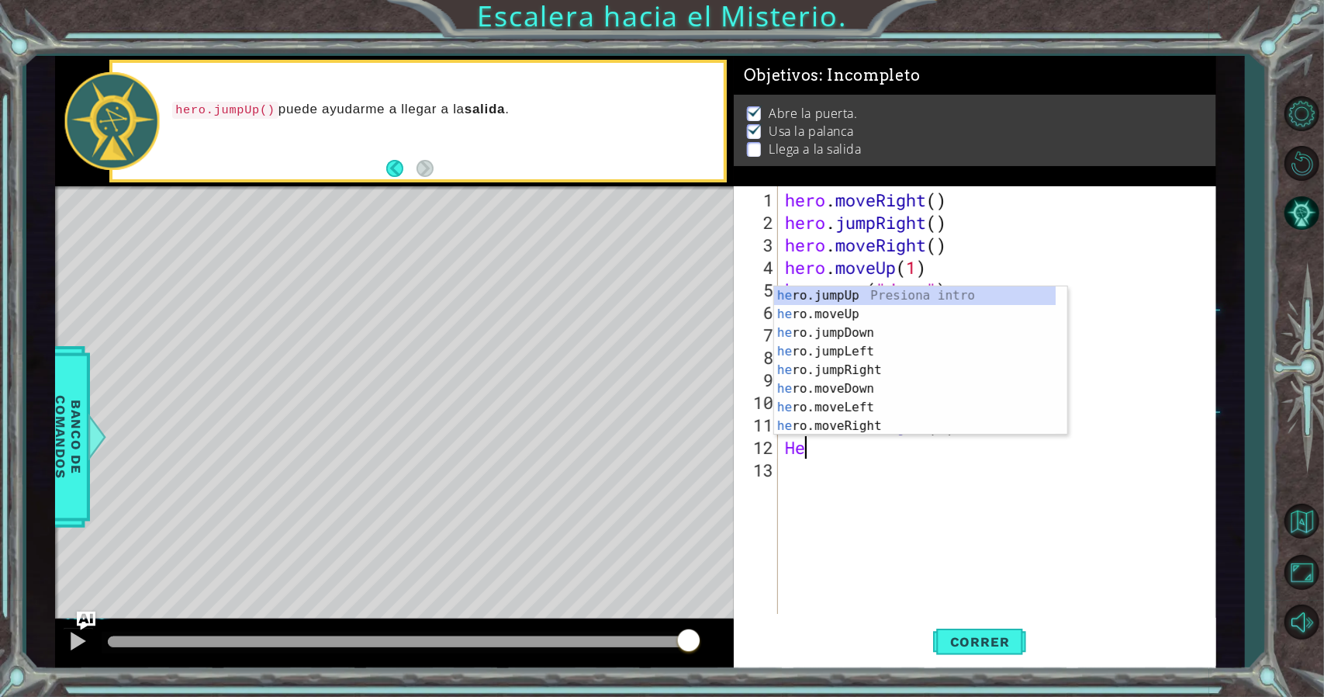
type textarea "H"
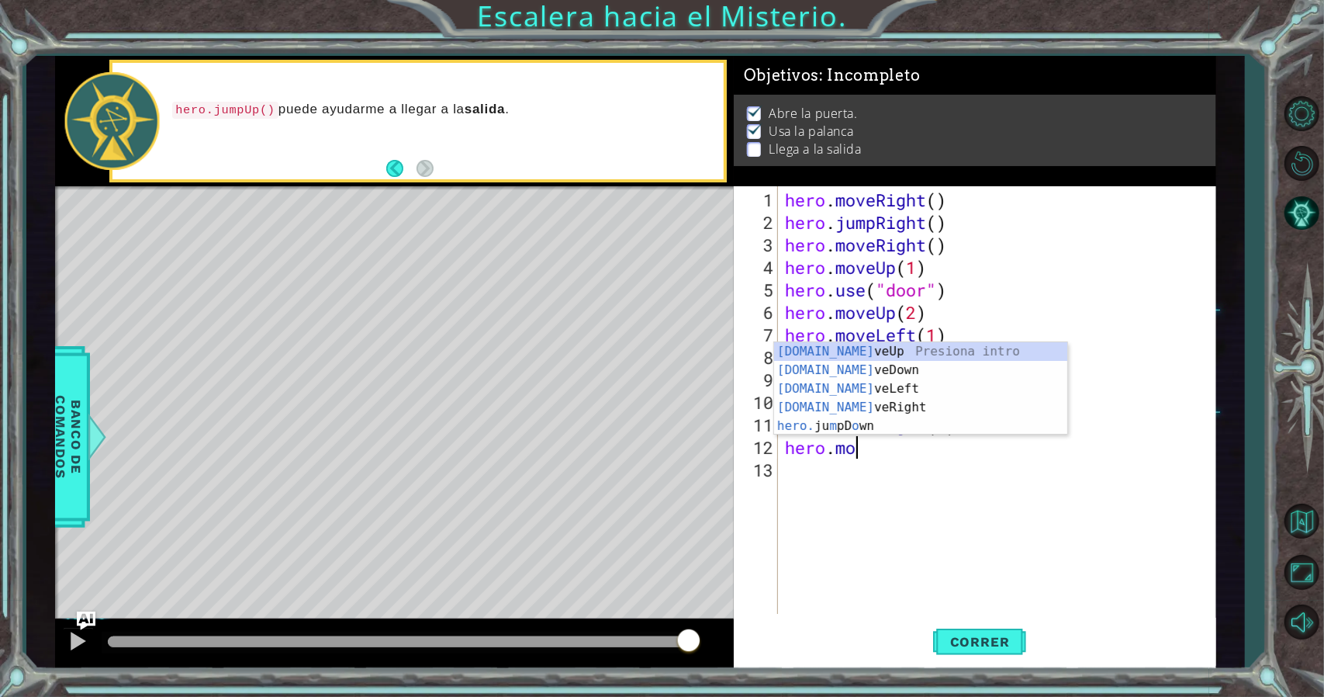
scroll to position [0, 3]
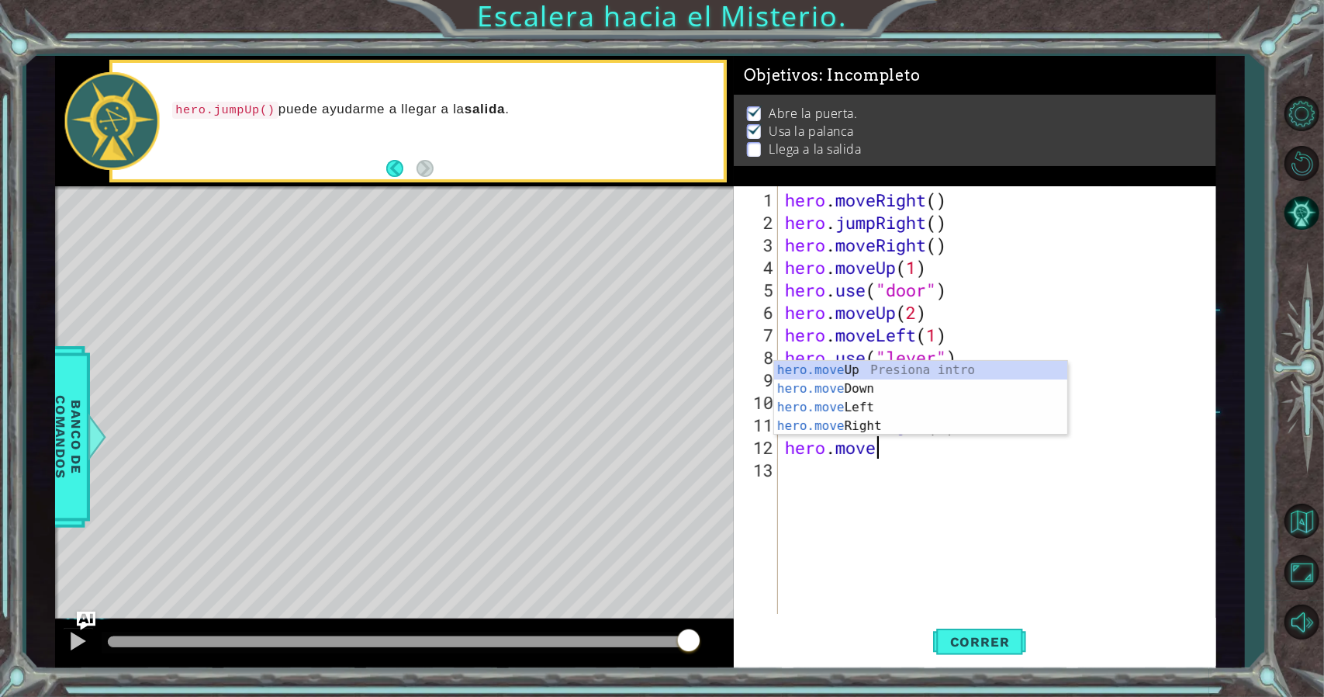
type textarea "hero.moveUp(1)"
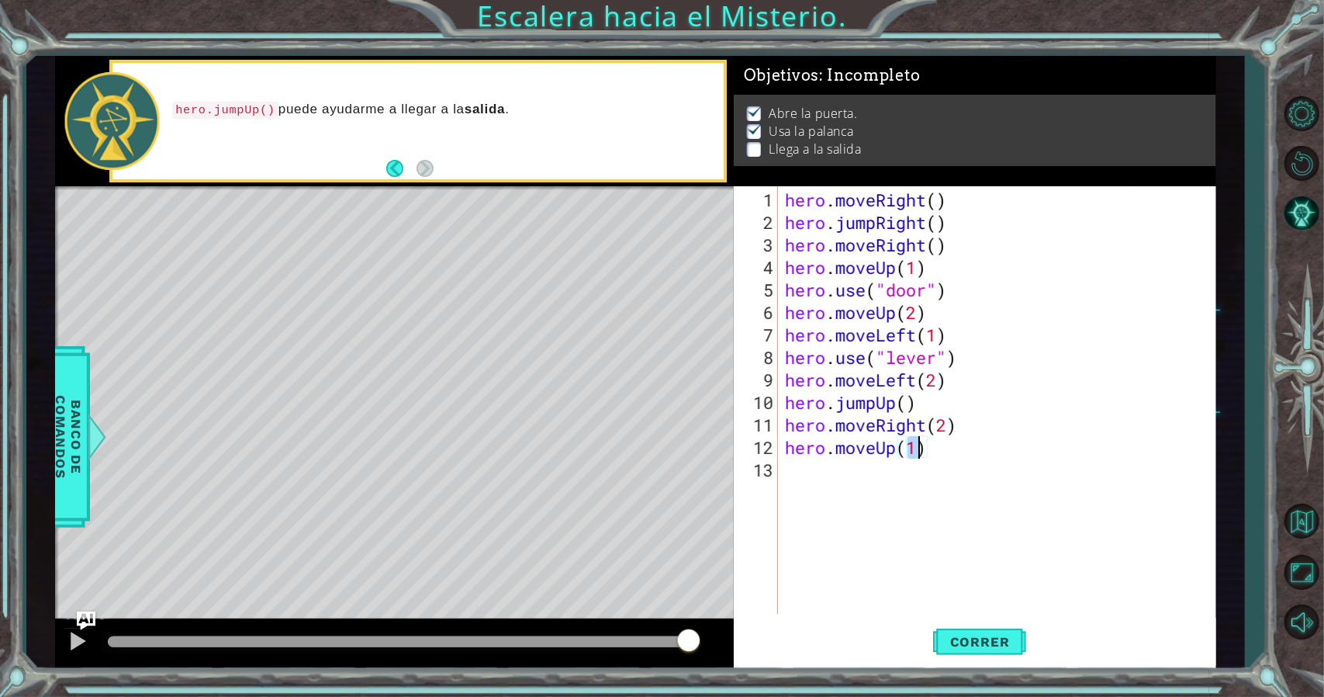
click at [869, 539] on div "hero . moveRight ( ) hero . jumpRight ( ) hero . moveRight ( ) hero . moveUp ( …" at bounding box center [1000, 424] width 437 height 472
click at [987, 634] on span "Correr" at bounding box center [980, 642] width 91 height 16
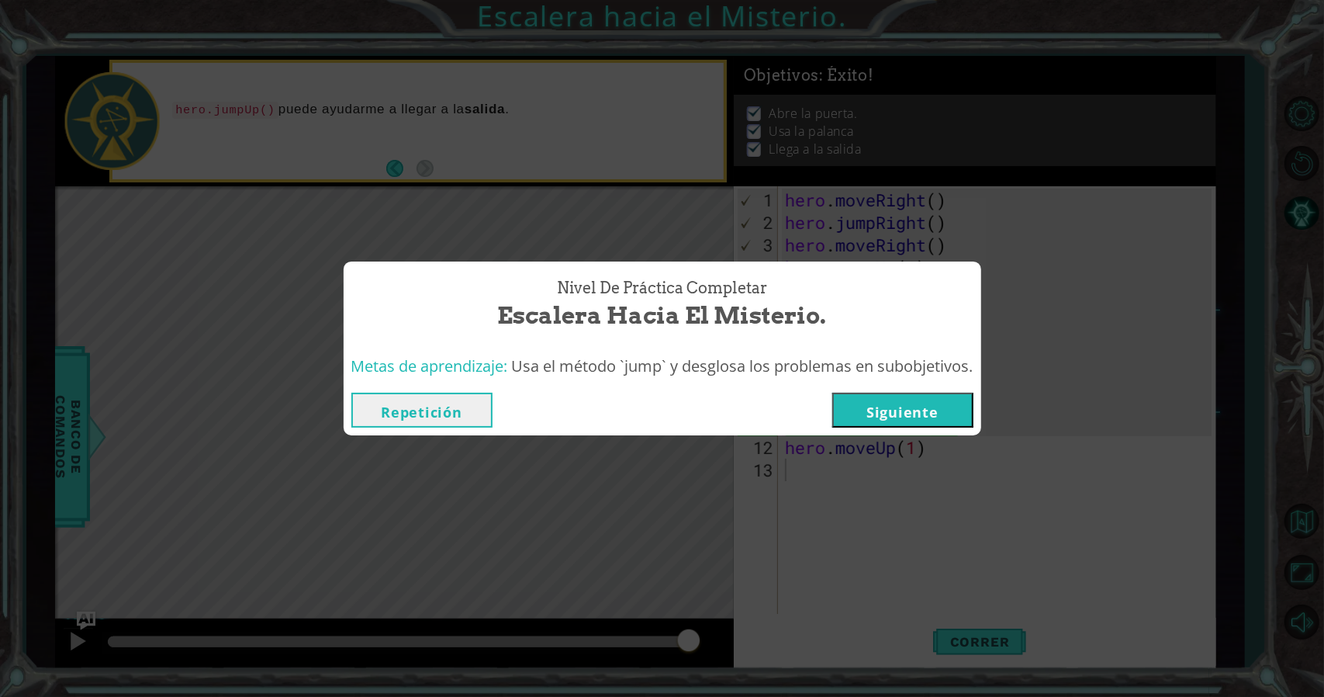
click at [574, 230] on div "Nivel de Práctica Completar Escalera hacia el Misterio. Metas de aprendizaje: U…" at bounding box center [662, 348] width 1324 height 697
click at [396, 415] on button "Repetición" at bounding box center [421, 410] width 141 height 35
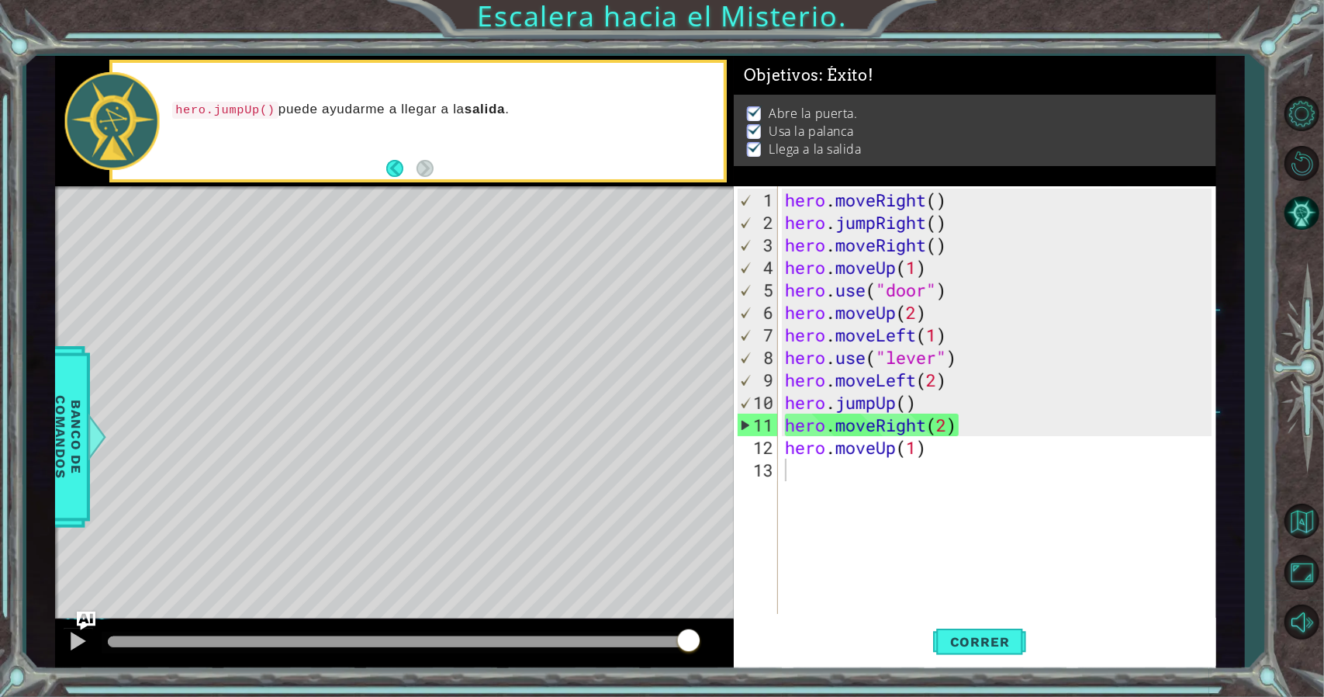
click at [1039, 485] on div "hero . moveRight ( ) hero . jumpRight ( ) hero . moveRight ( ) hero . moveUp ( …" at bounding box center [1000, 424] width 437 height 472
click at [985, 556] on div "hero . moveRight ( ) hero . jumpRight ( ) hero . moveRight ( ) hero . moveUp ( …" at bounding box center [1000, 424] width 437 height 472
click at [353, 429] on div "Level Map" at bounding box center [413, 414] width 717 height 457
click at [942, 641] on span "Correr" at bounding box center [980, 642] width 91 height 16
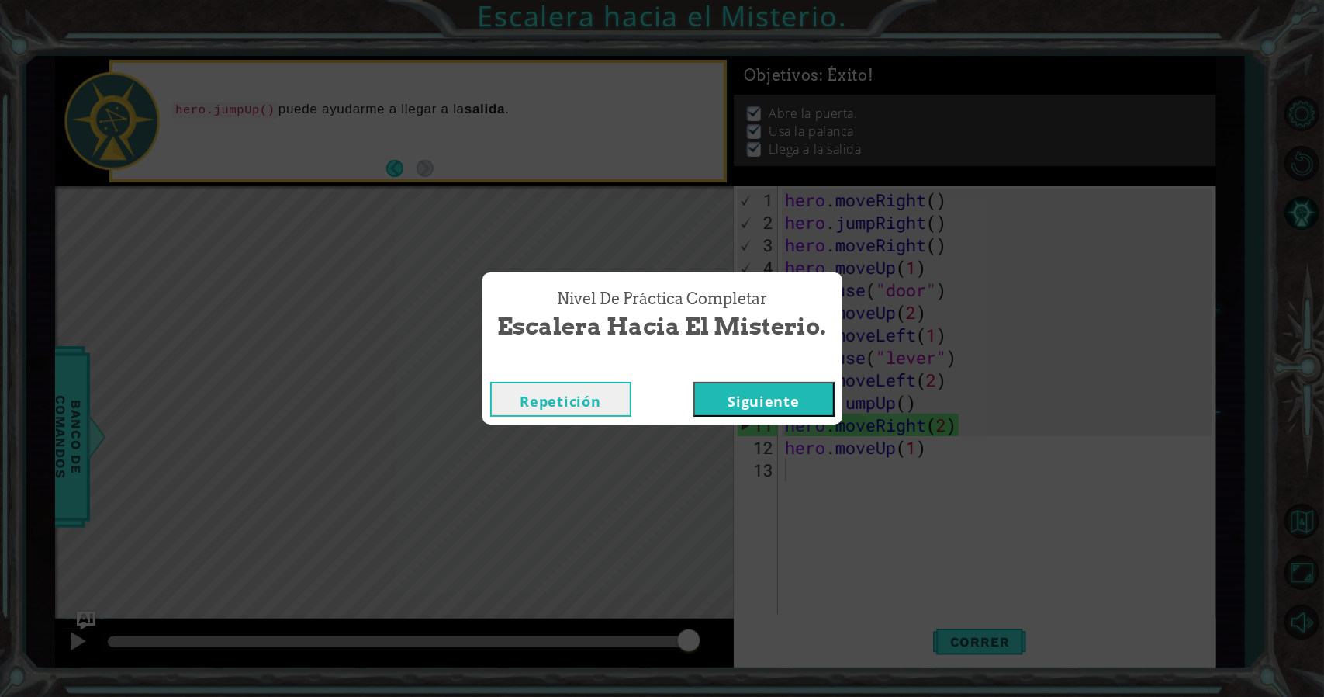
click at [743, 403] on button "Siguiente" at bounding box center [763, 399] width 141 height 35
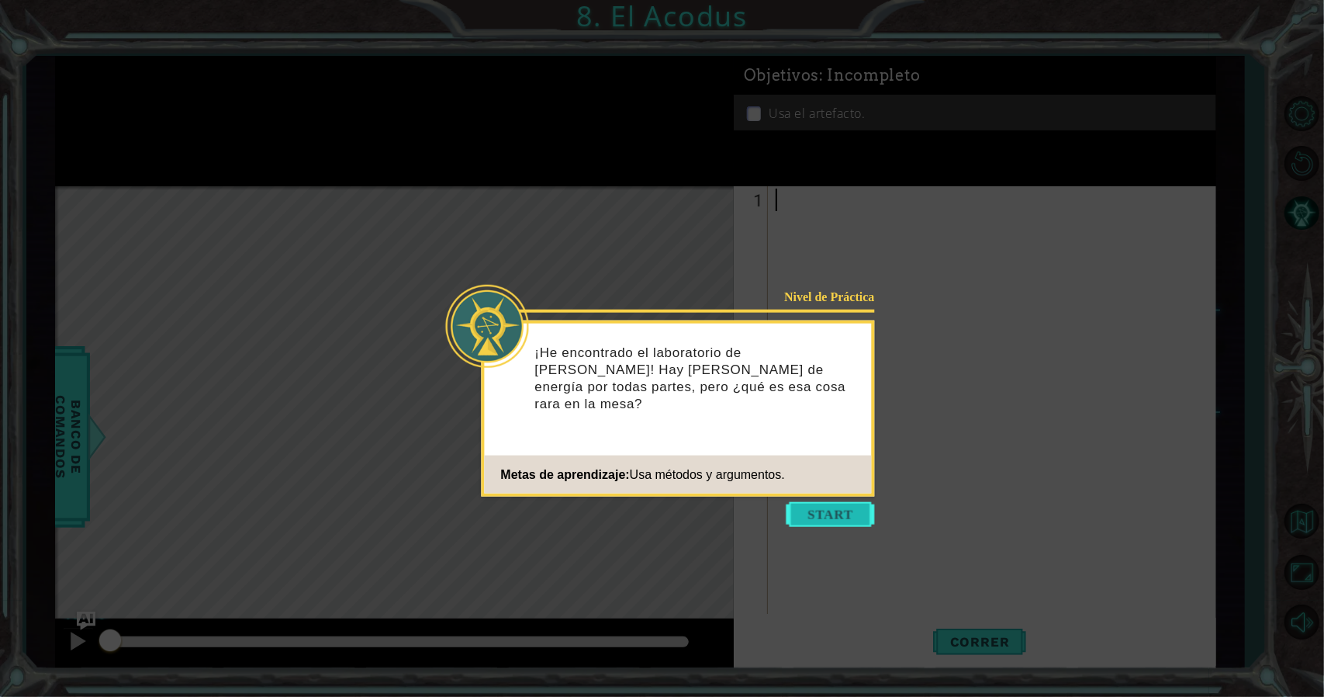
click at [843, 513] on button "Start" at bounding box center [831, 514] width 88 height 25
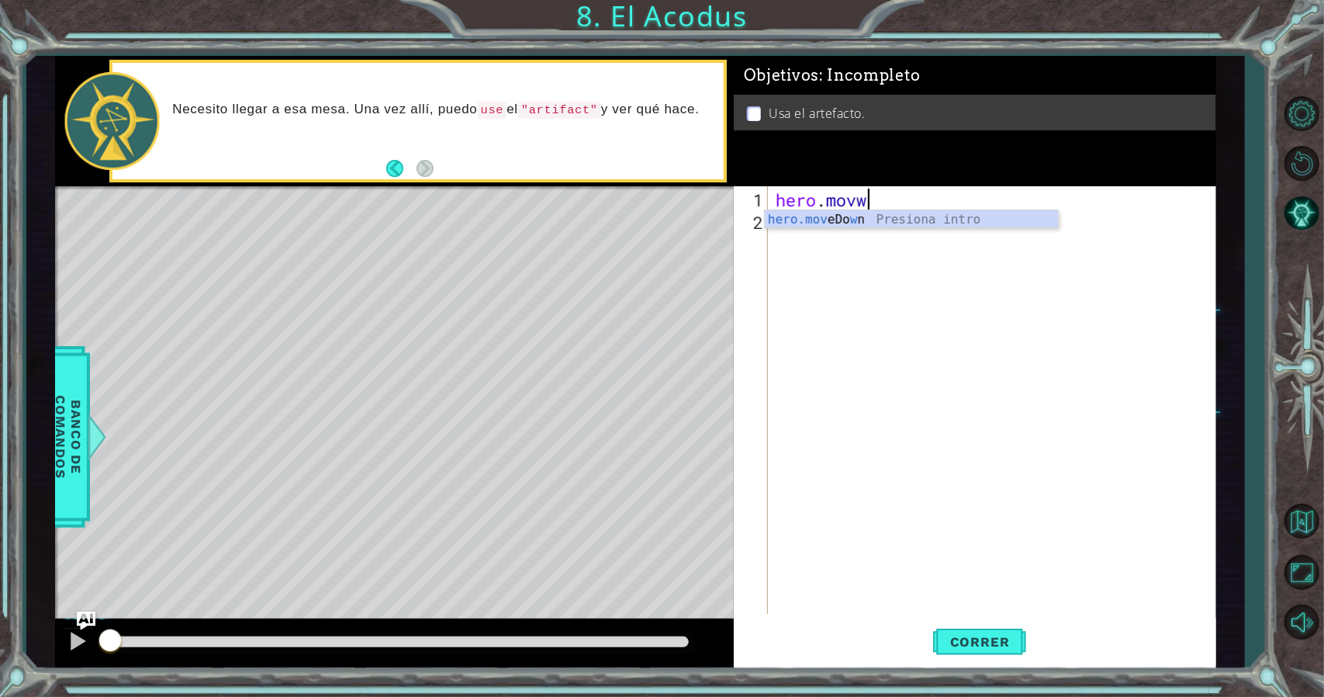
scroll to position [0, 3]
click at [831, 214] on div "hero.move Up Presiona intro hero.move Down Presiona intro hero.move Left Presio…" at bounding box center [912, 266] width 294 height 112
type textarea "hero.moveUp(2)"
click at [819, 233] on div "hero . moveUp ( 2 )" at bounding box center [996, 424] width 447 height 472
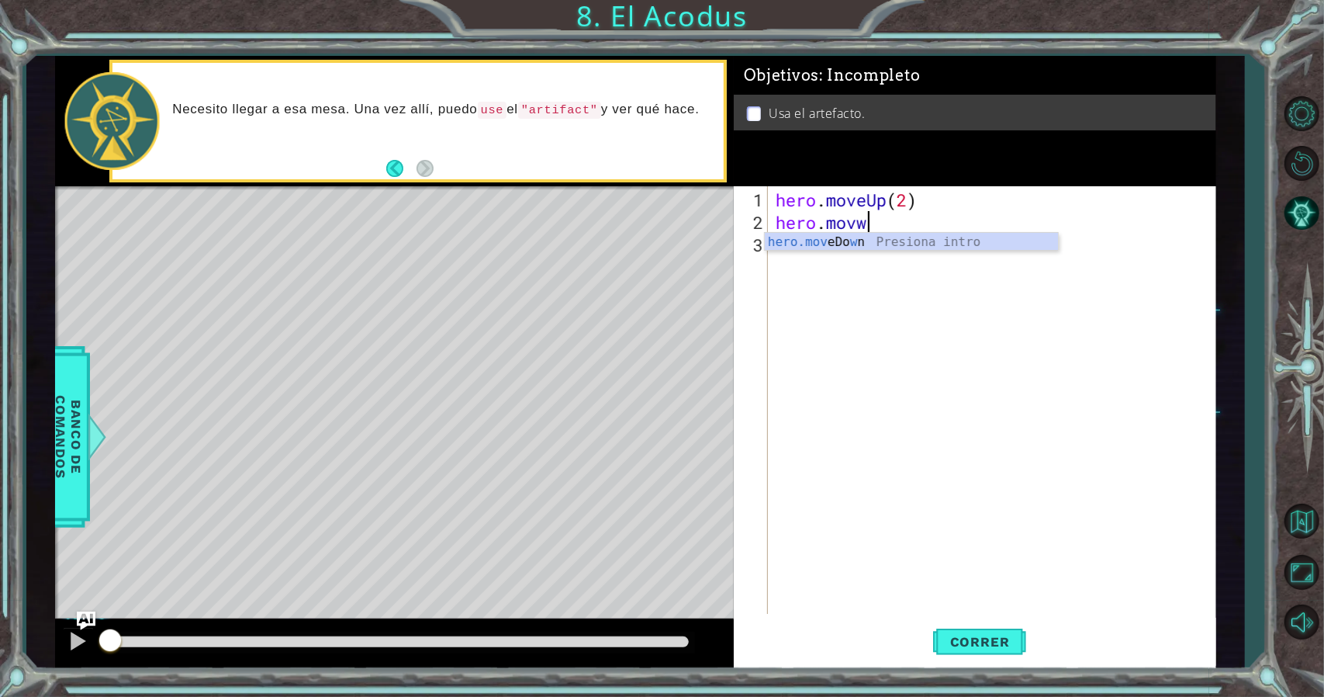
scroll to position [0, 3]
click at [858, 271] on div "hero.move Up Presiona intro hero.move Down Presiona intro hero.move Left Presio…" at bounding box center [912, 289] width 294 height 112
type textarea "hero.moveLeft(1)"
click at [861, 255] on div "hero . moveUp ( 2 ) hero . moveLeft ( 1 )" at bounding box center [996, 424] width 447 height 472
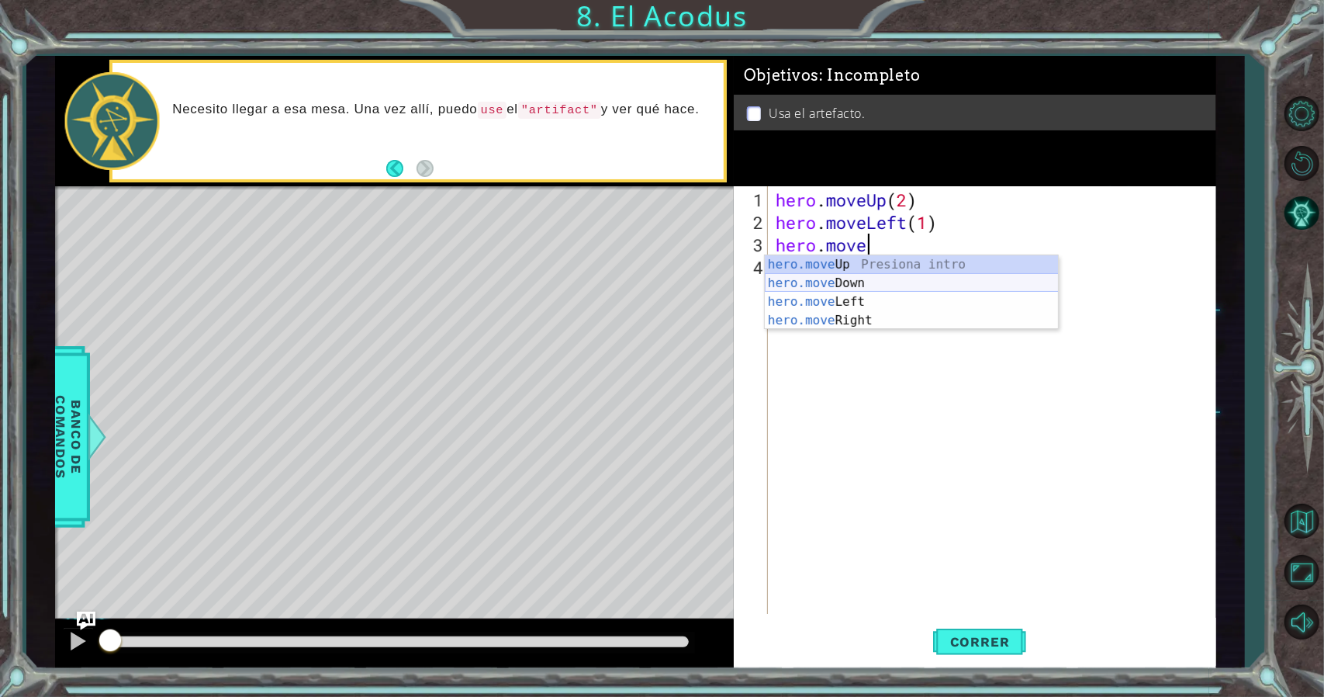
click at [862, 283] on div "hero.move Up Presiona intro hero.move Down Presiona intro hero.move Left Presio…" at bounding box center [912, 311] width 294 height 112
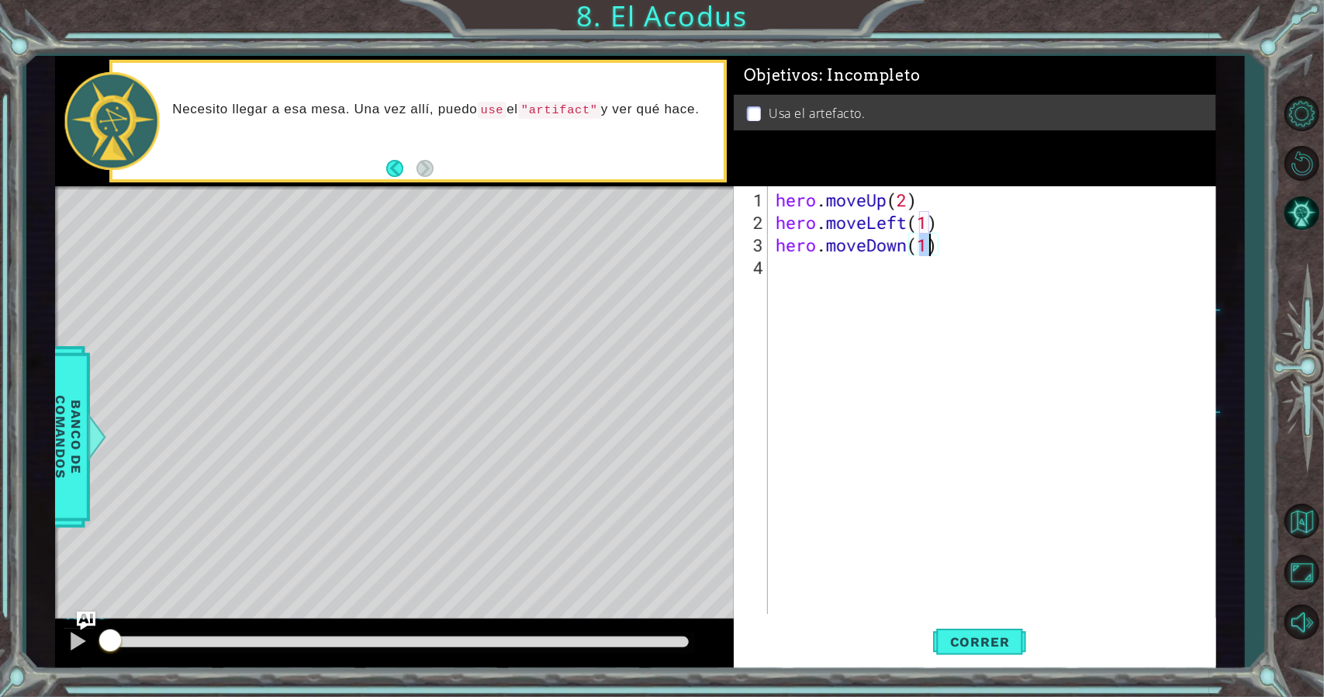
scroll to position [0, 6]
click at [852, 280] on div "hero . moveUp ( 2 ) hero . moveLeft ( 1 ) hero . moveDown ( 2 )" at bounding box center [996, 424] width 447 height 472
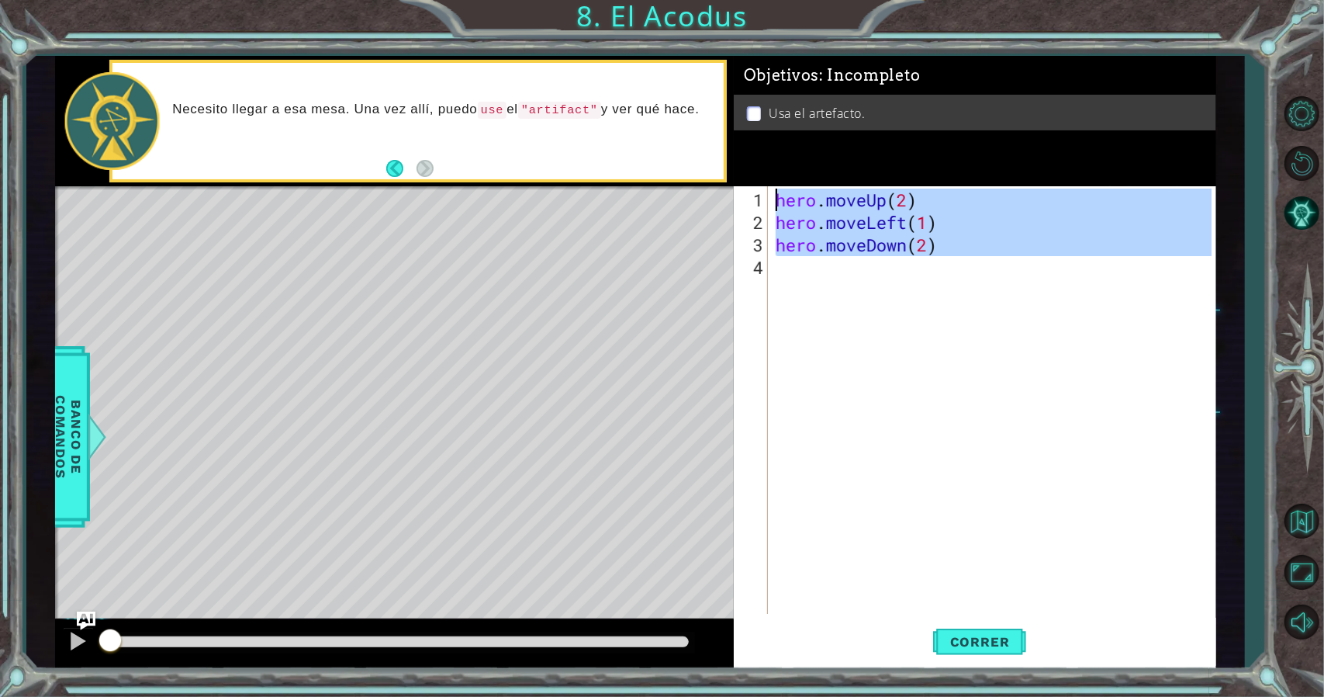
type textarea "hero.moveUp(2) hero.moveLeft(1)"
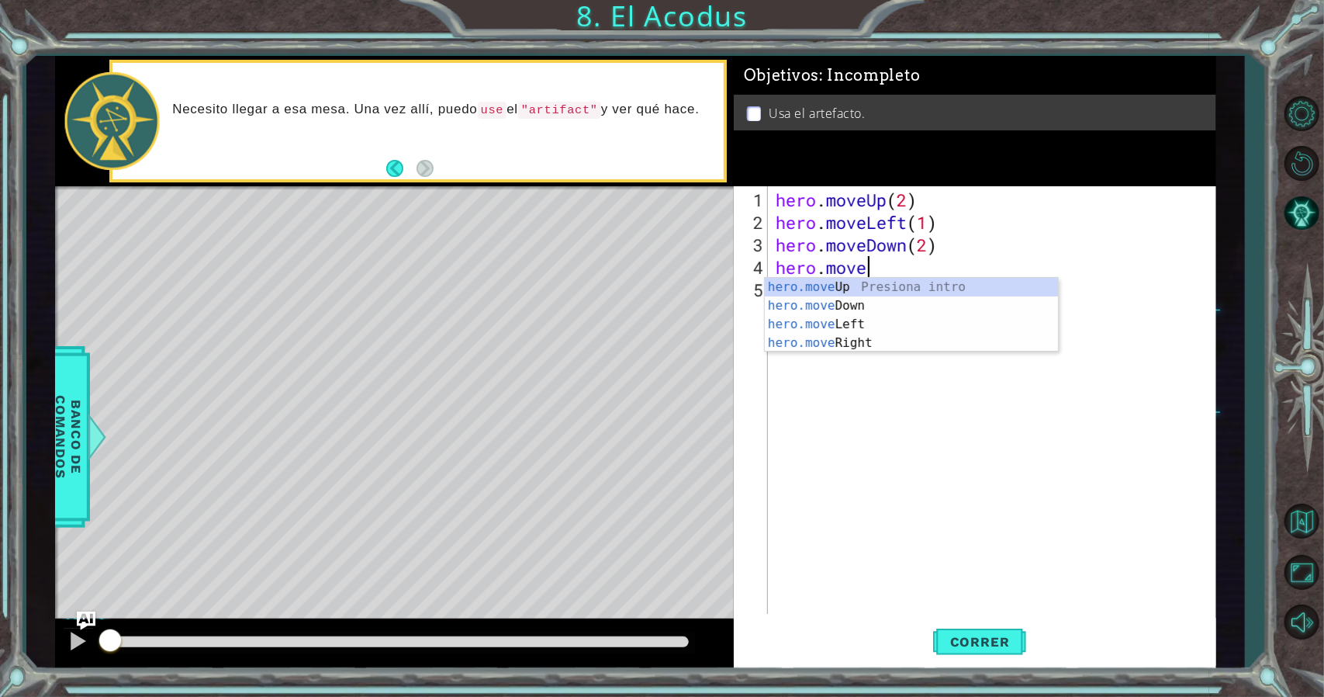
scroll to position [0, 3]
type textarea "hero."
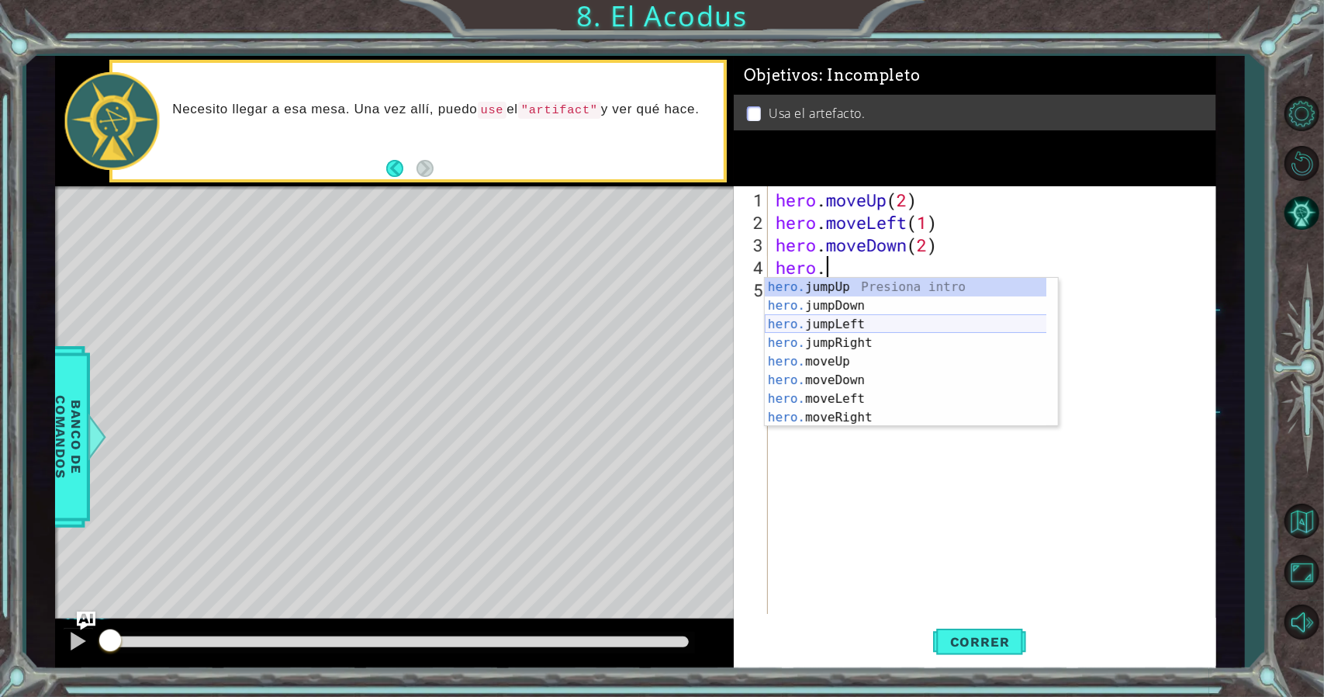
click at [866, 323] on div "hero. jumpUp Presiona intro hero. jumpDown Presiona intro hero. jumpLeft Presio…" at bounding box center [906, 371] width 282 height 186
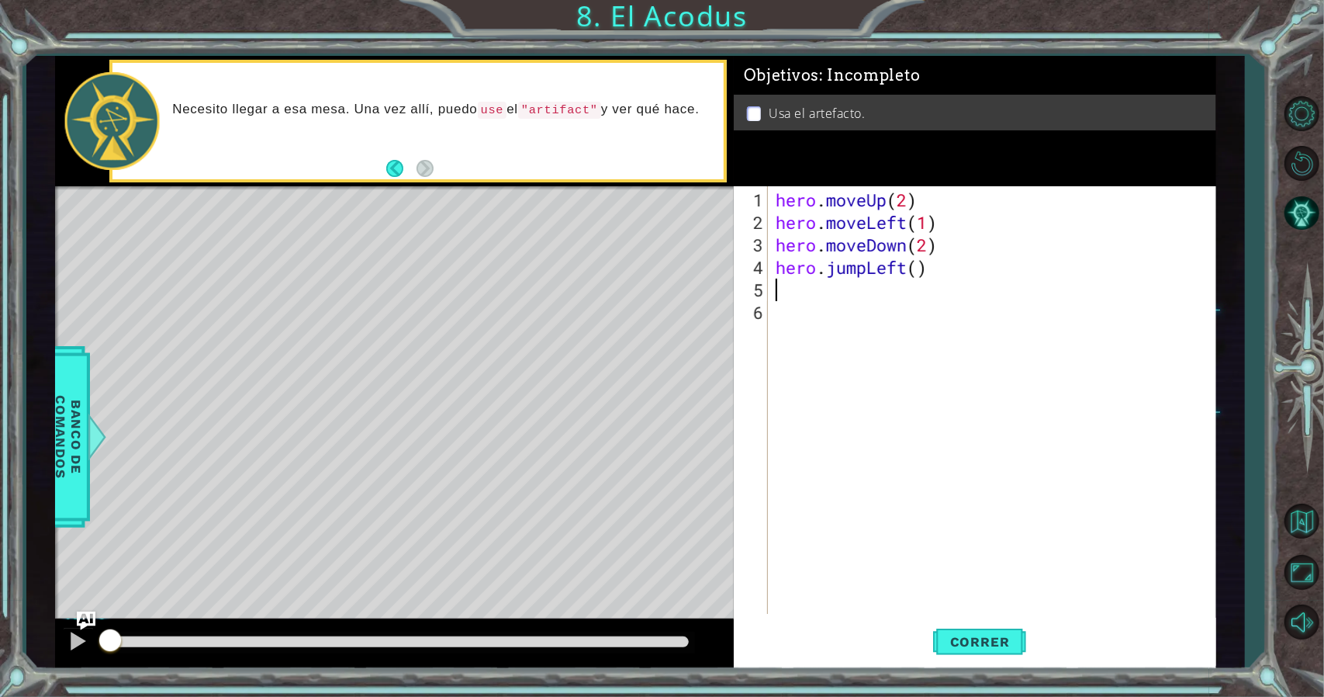
click at [817, 292] on div "hero . moveUp ( 2 ) hero . moveLeft ( 1 ) hero . moveDown ( 2 ) hero . jumpLeft…" at bounding box center [996, 424] width 447 height 472
click at [991, 643] on span "Correr" at bounding box center [980, 642] width 91 height 16
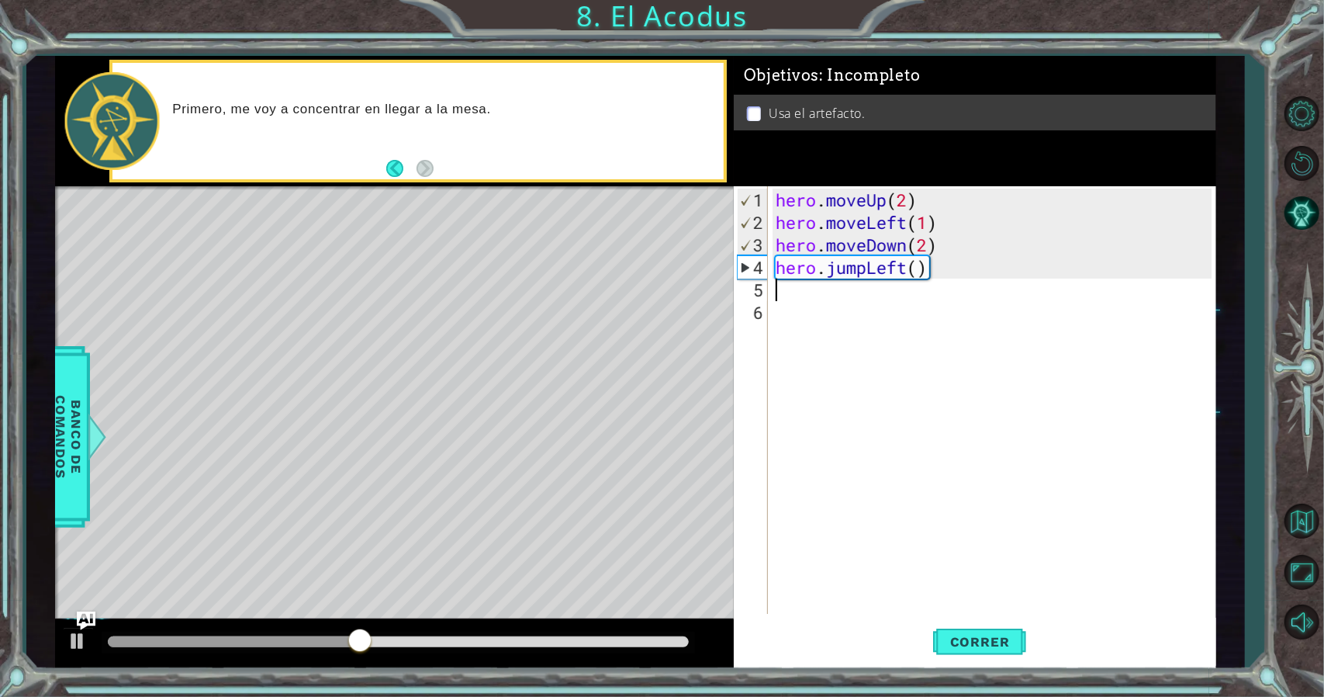
click at [807, 302] on div "hero . moveUp ( 2 ) hero . moveLeft ( 1 ) hero . moveDown ( 2 ) hero . jumpLeft…" at bounding box center [996, 424] width 447 height 472
click at [808, 296] on div "hero . moveUp ( 2 ) hero . moveLeft ( 1 ) hero . moveDown ( 2 ) hero . jumpLeft…" at bounding box center [996, 424] width 447 height 472
type textarea "H"
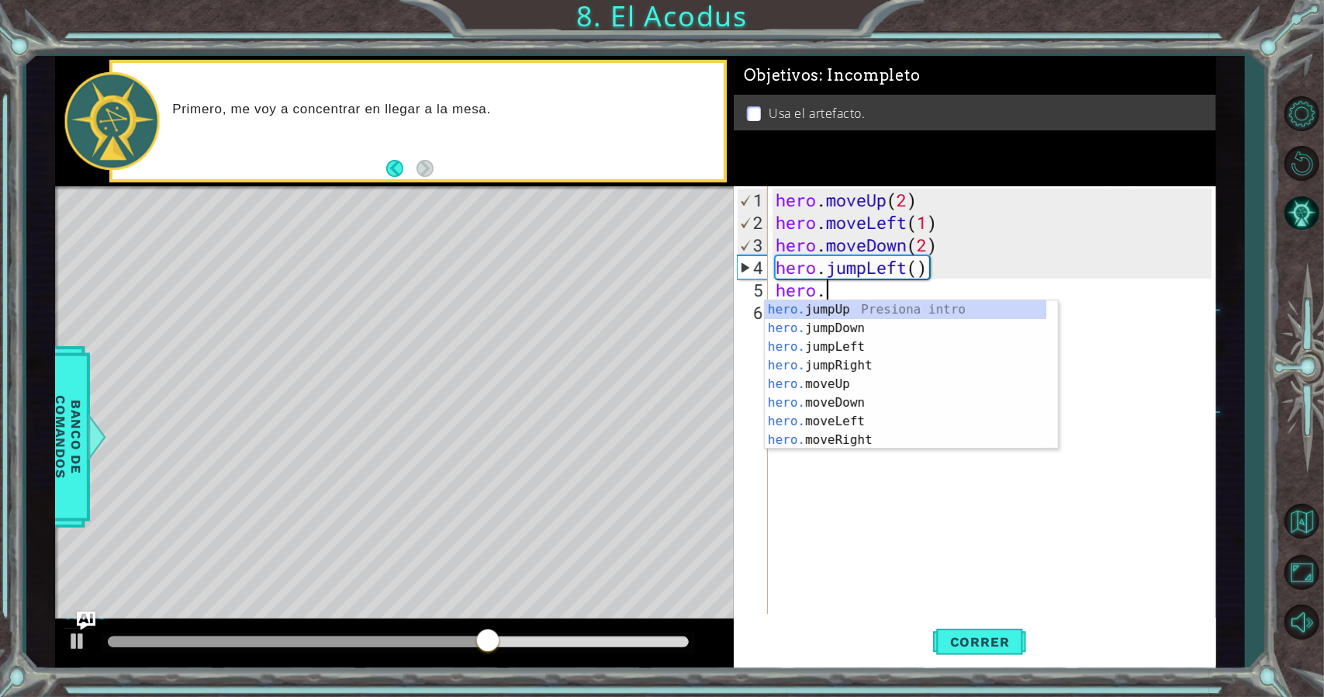
scroll to position [0, 2]
click at [821, 314] on div "hero.m oveUp Presiona intro hero.m oveDown Presiona intro hero.m oveLeft Presio…" at bounding box center [912, 393] width 294 height 186
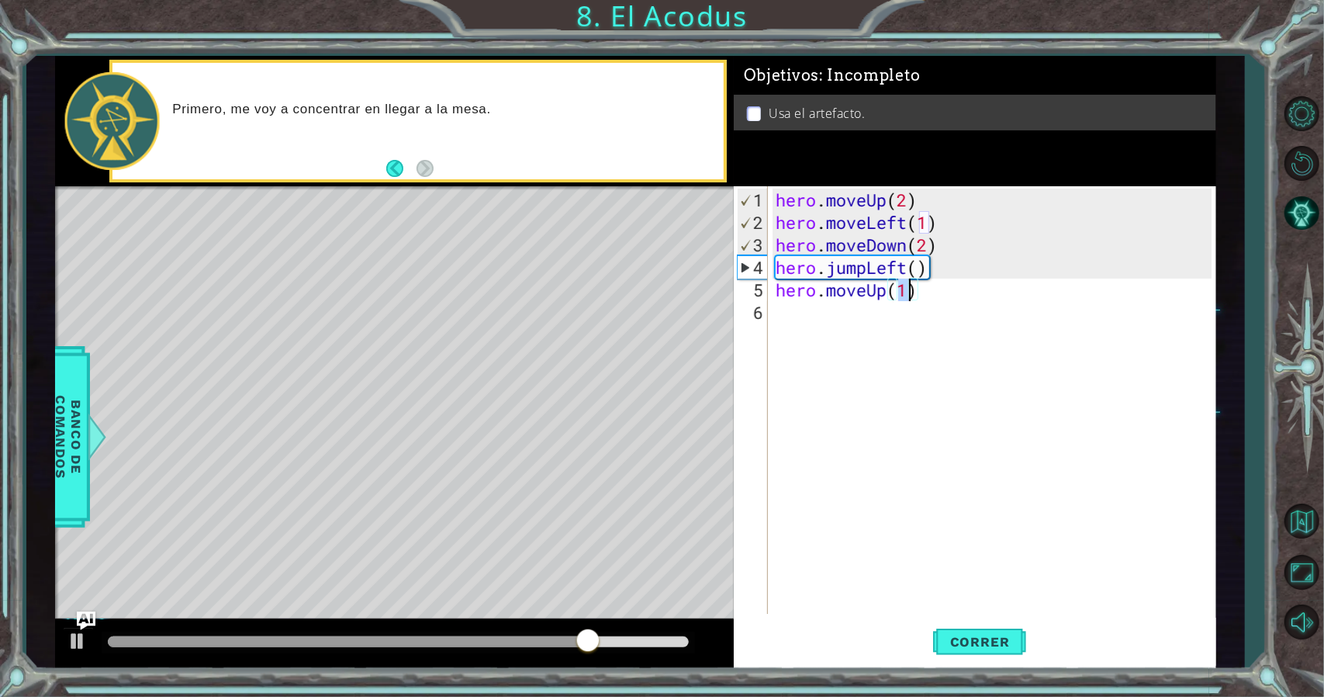
type textarea "hero.moveUp(2)"
click at [820, 320] on div "hero . moveUp ( 2 ) hero . moveLeft ( 1 ) hero . moveDown ( 2 ) hero . jumpLeft…" at bounding box center [996, 424] width 447 height 472
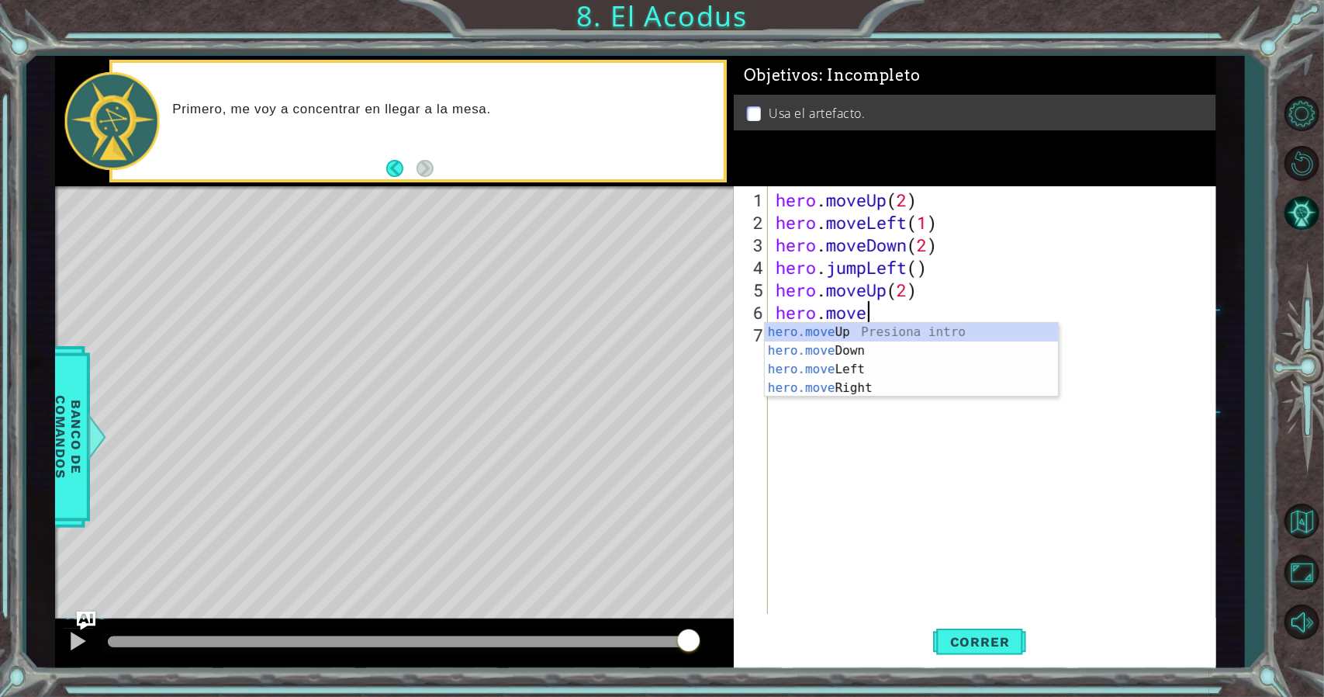
scroll to position [0, 4]
click at [828, 336] on div "hero.moveR ight Presiona intro" at bounding box center [912, 351] width 294 height 56
type textarea "hero.moveRight(1)"
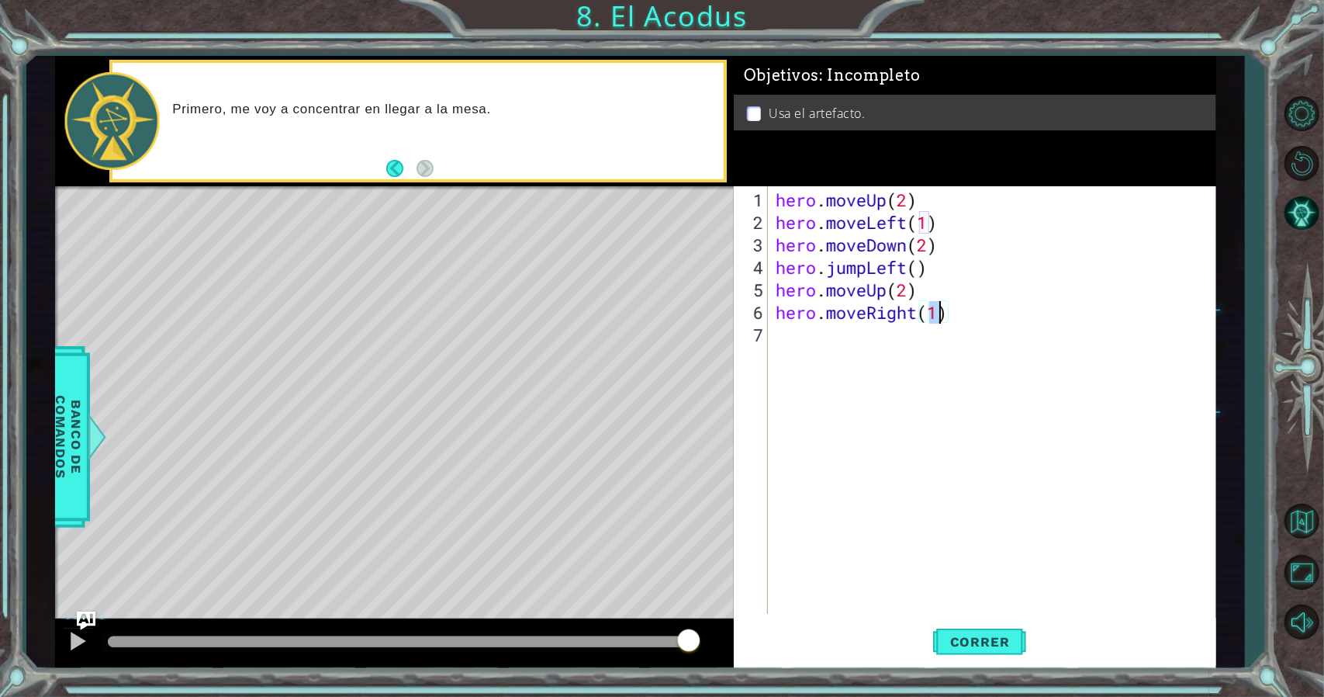
click at [830, 341] on div "hero . moveUp ( 2 ) hero . moveLeft ( 1 ) hero . moveDown ( 2 ) hero . jumpLeft…" at bounding box center [996, 424] width 447 height 472
click at [985, 635] on span "Correr" at bounding box center [980, 642] width 91 height 16
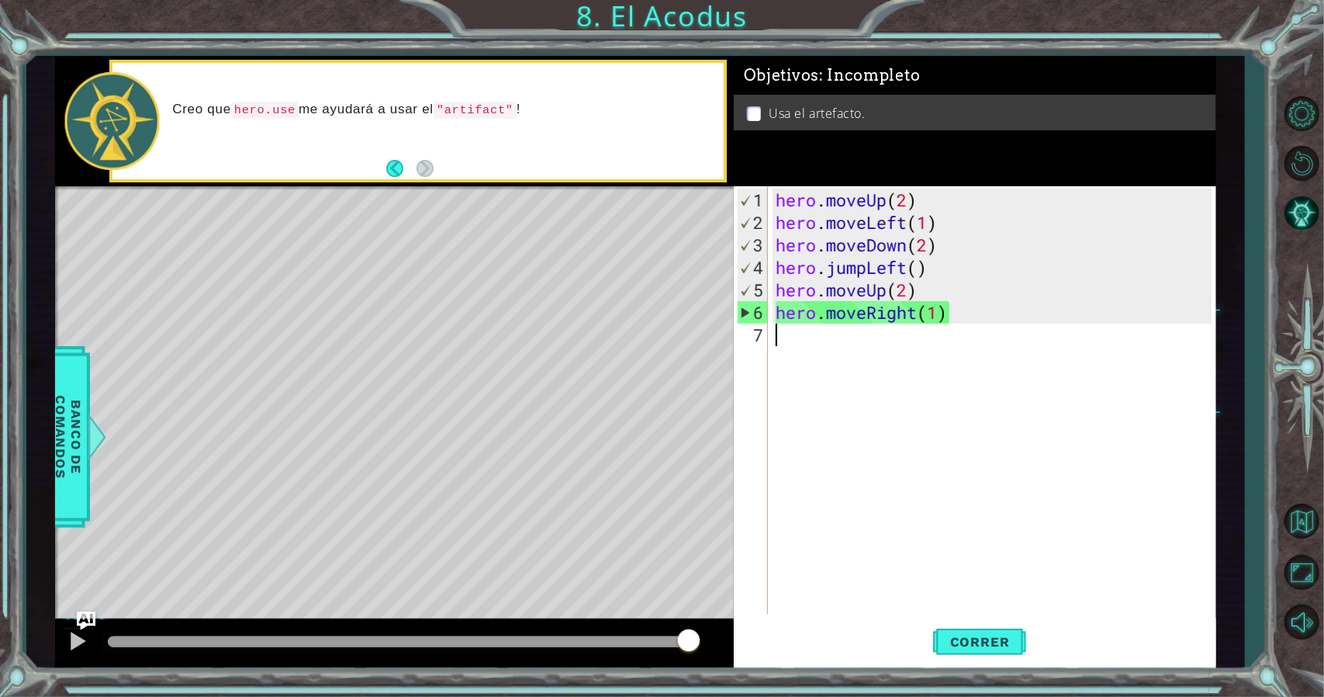
click at [814, 346] on div "hero . moveUp ( 2 ) hero . moveLeft ( 1 ) hero . moveDown ( 2 ) hero . jumpLeft…" at bounding box center [996, 424] width 447 height 472
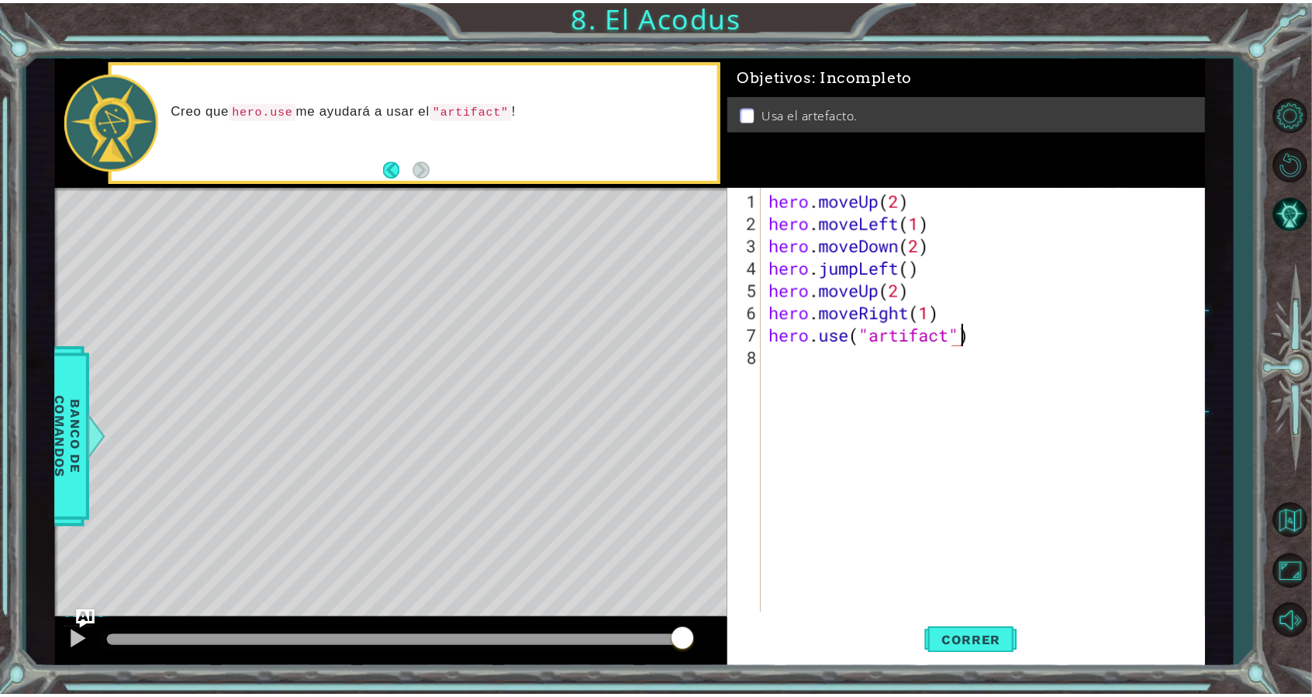
scroll to position [0, 8]
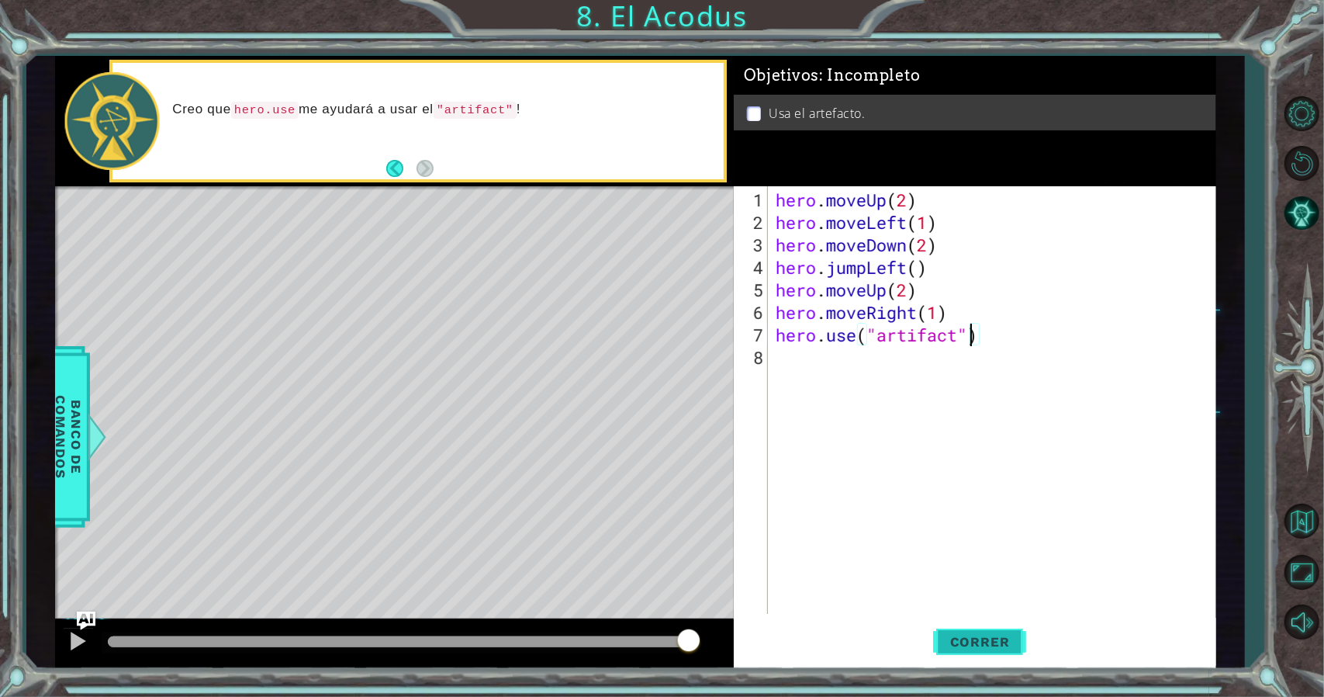
type textarea "hero.use("artifact")"
click at [977, 653] on button "Correr" at bounding box center [979, 641] width 93 height 48
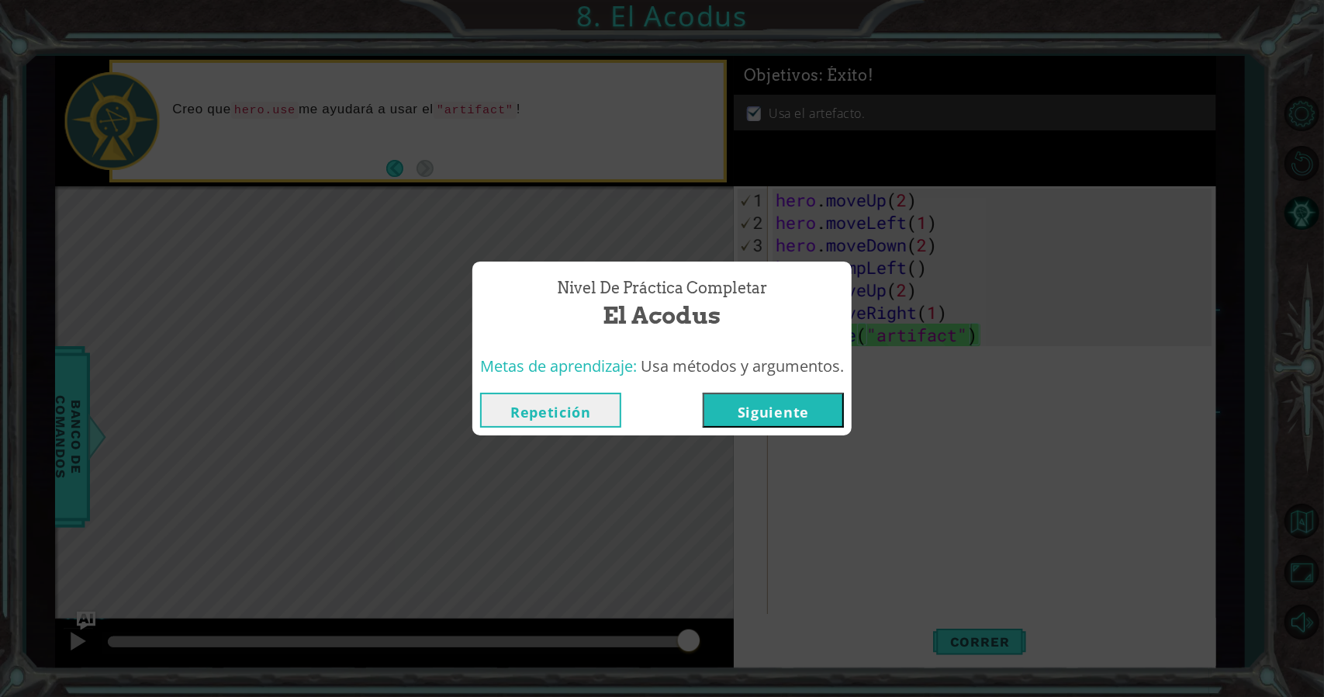
click at [590, 412] on button "Repetición" at bounding box center [550, 410] width 141 height 35
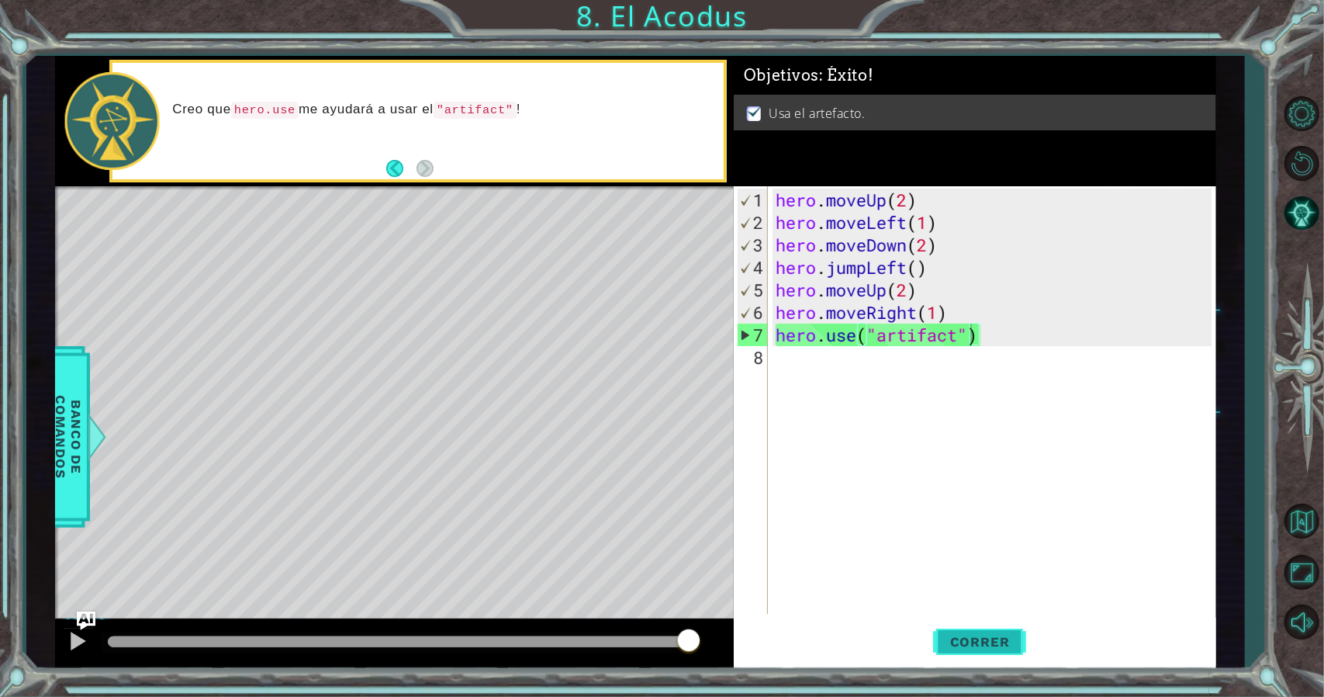
click at [961, 645] on span "Correr" at bounding box center [980, 642] width 91 height 16
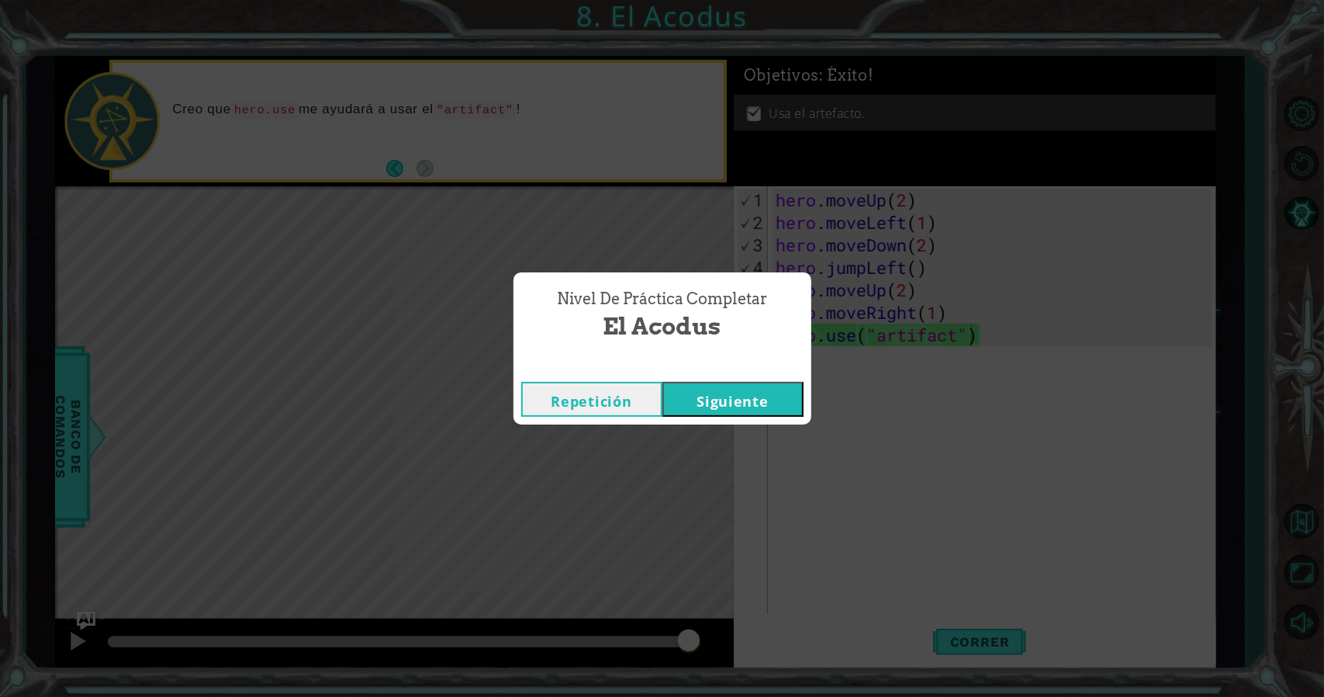
click at [756, 410] on button "Siguiente" at bounding box center [732, 399] width 141 height 35
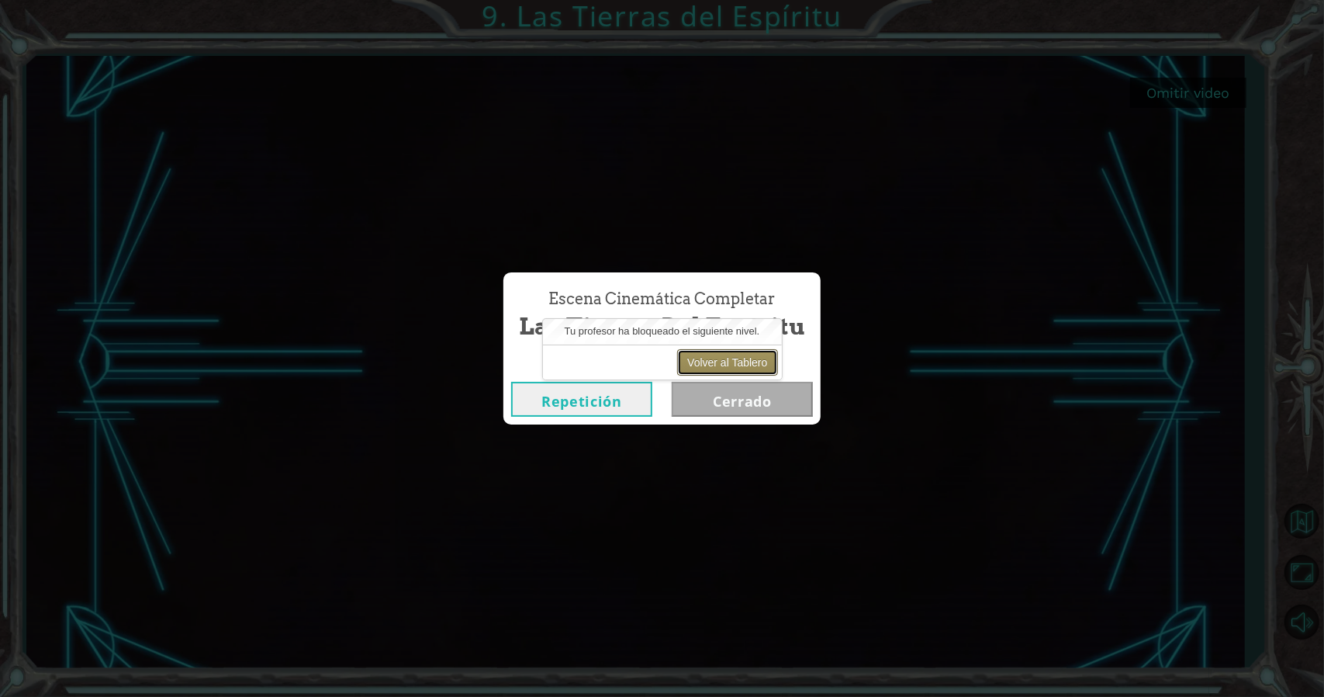
click at [747, 368] on button "Volver al Tablero" at bounding box center [727, 362] width 100 height 26
